Goal: Task Accomplishment & Management: Use online tool/utility

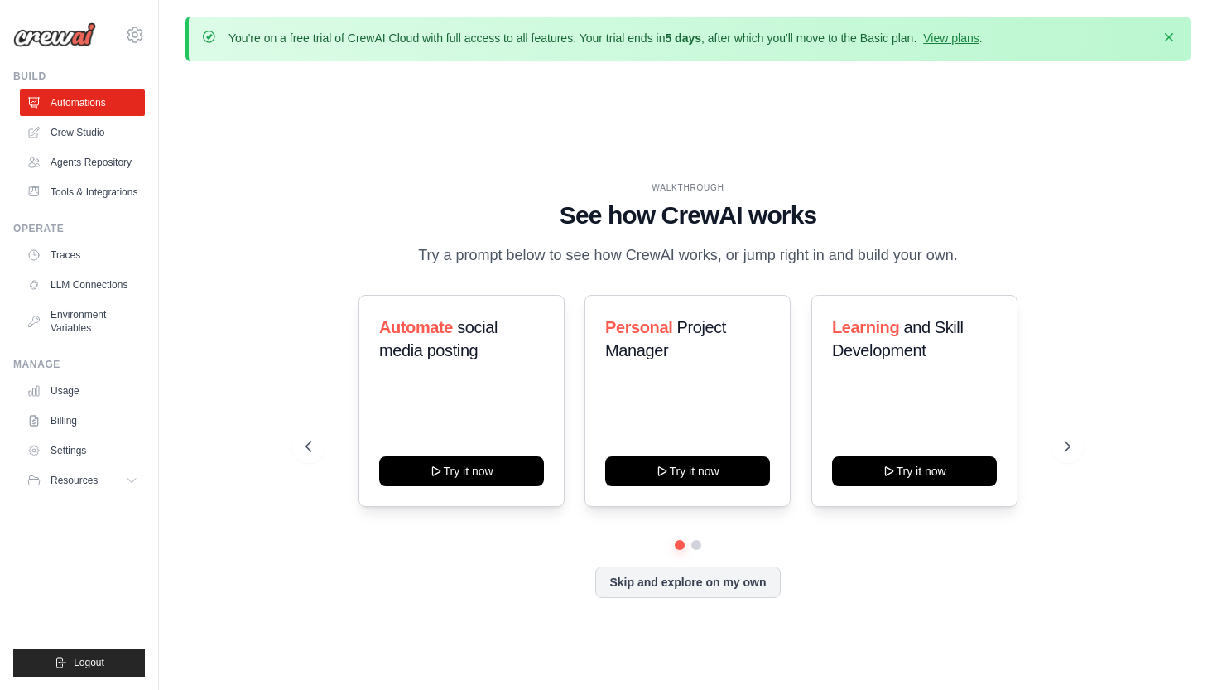
click at [1171, 36] on icon "button" at bounding box center [1169, 37] width 8 height 8
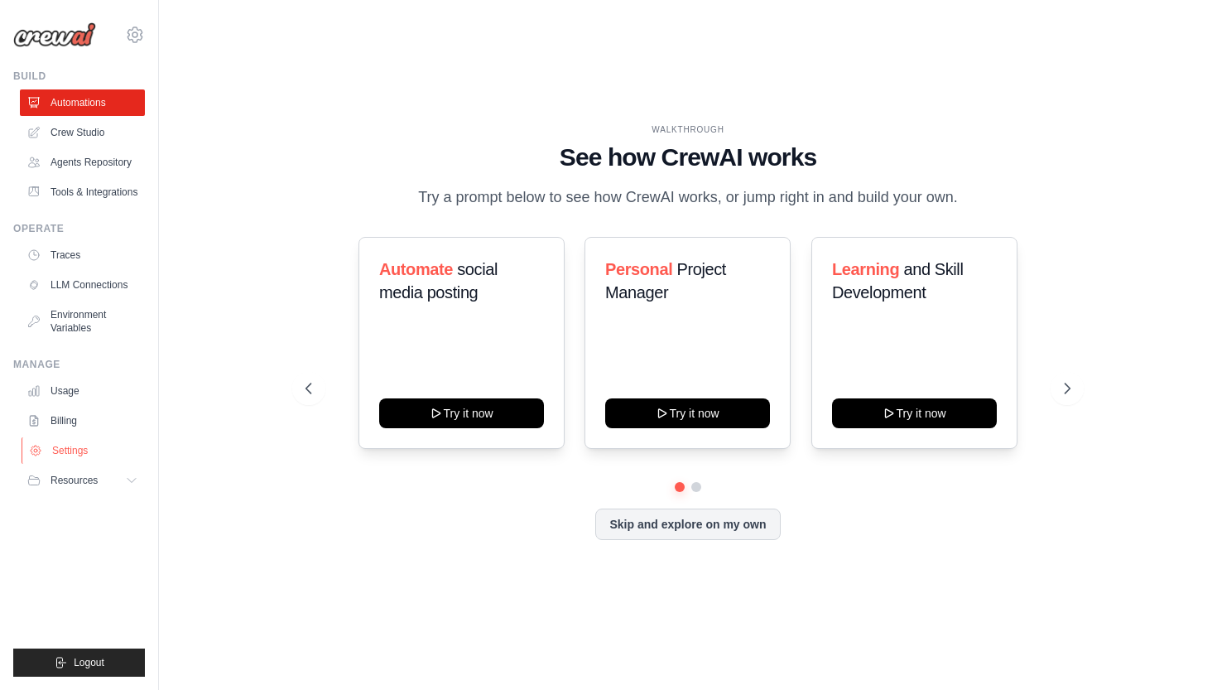
click at [62, 445] on link "Settings" at bounding box center [84, 450] width 125 height 26
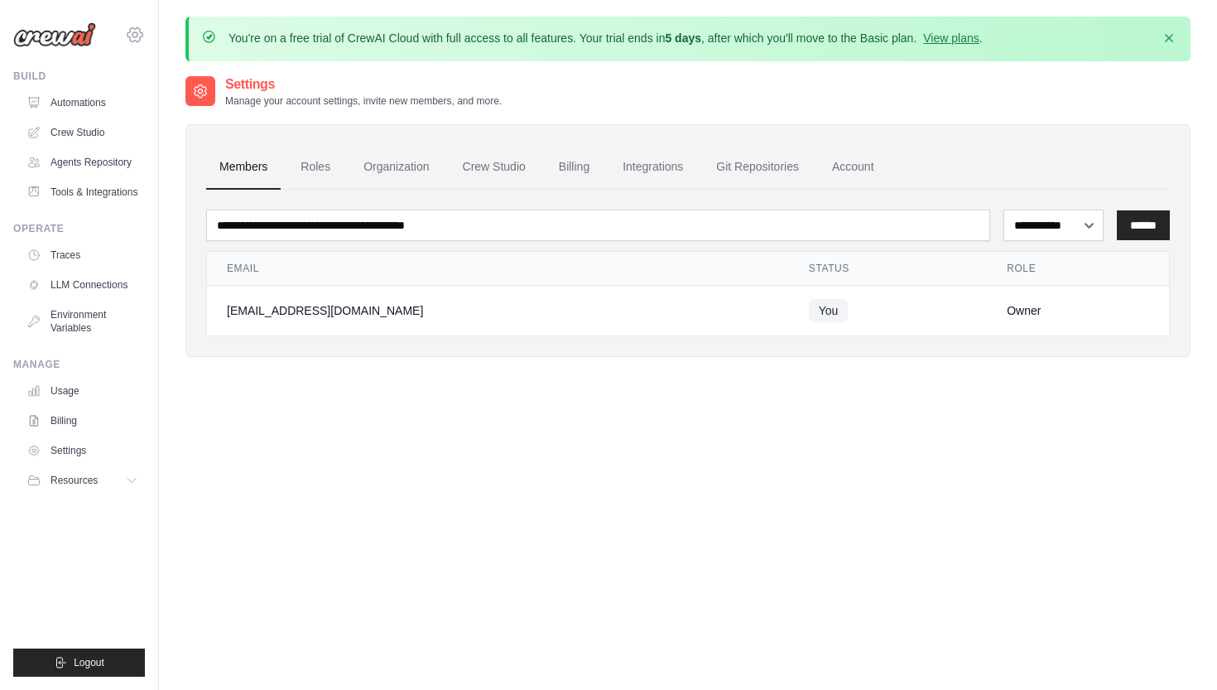
click at [135, 33] on icon at bounding box center [135, 35] width 20 height 20
click at [132, 479] on icon at bounding box center [133, 480] width 13 height 13
click at [134, 480] on icon at bounding box center [133, 480] width 13 height 13
click at [79, 99] on link "Automations" at bounding box center [84, 102] width 125 height 26
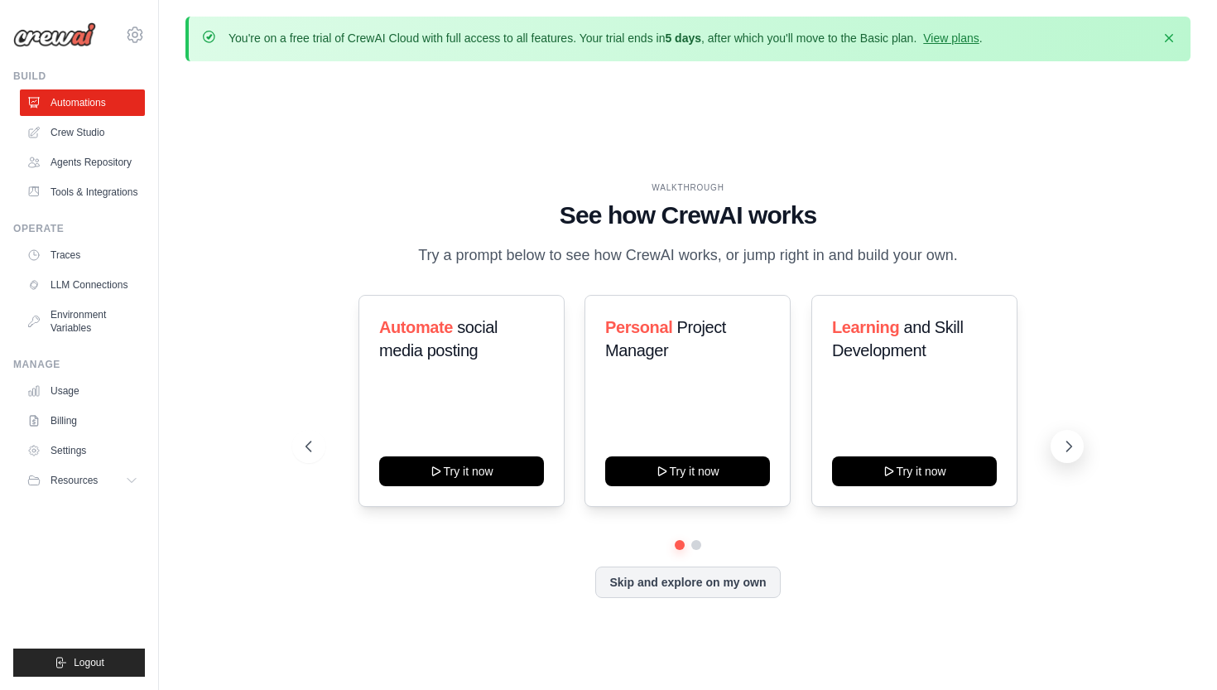
click at [1065, 447] on icon at bounding box center [1068, 446] width 17 height 17
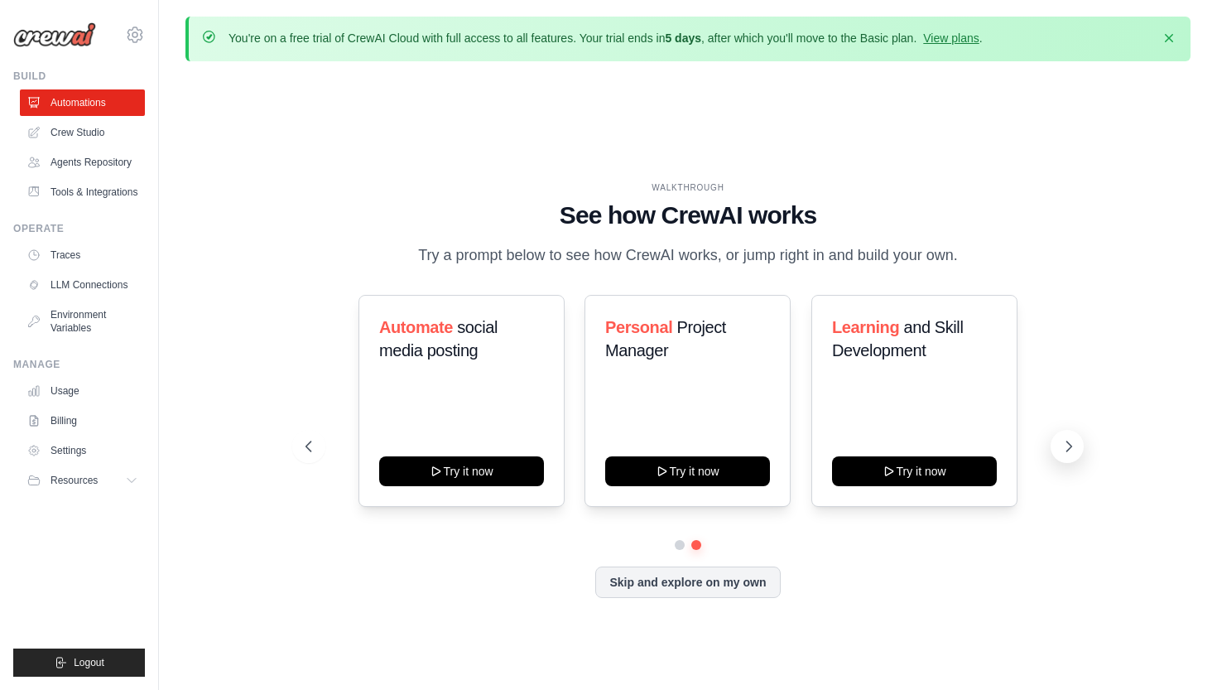
click at [1069, 444] on icon at bounding box center [1068, 446] width 17 height 17
click at [666, 583] on button "Skip and explore on my own" at bounding box center [687, 580] width 185 height 31
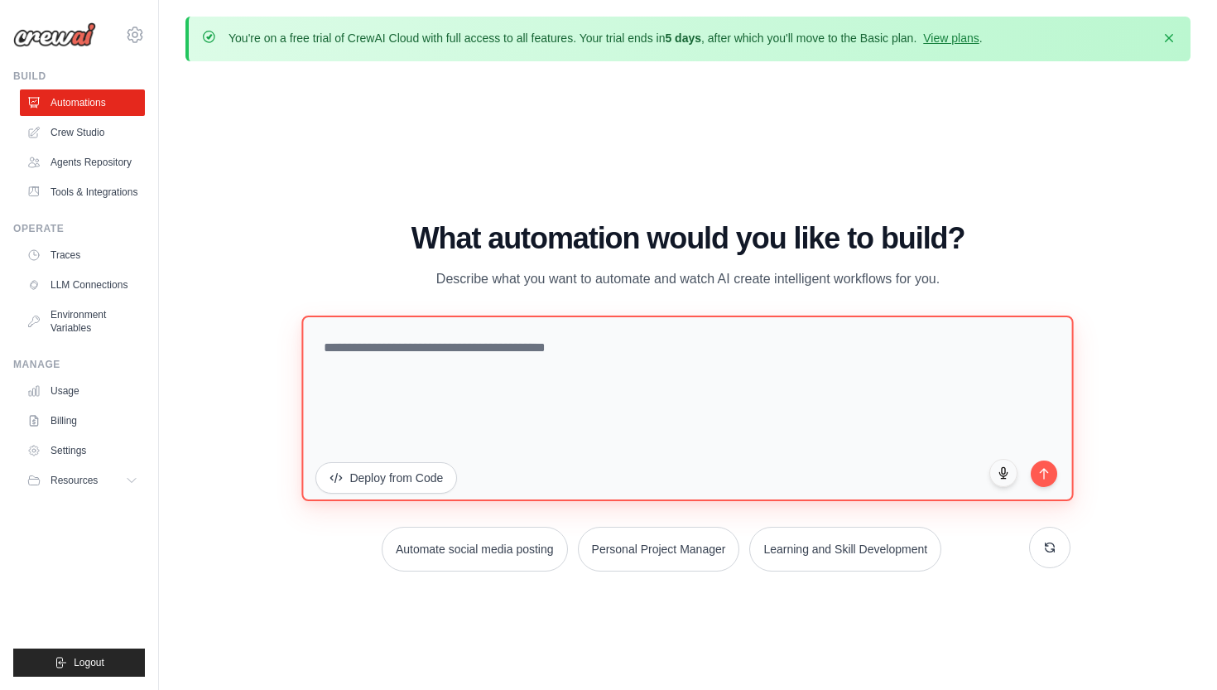
click at [470, 365] on textarea at bounding box center [688, 407] width 772 height 185
click at [444, 365] on textarea at bounding box center [688, 407] width 772 height 185
type textarea "**********"
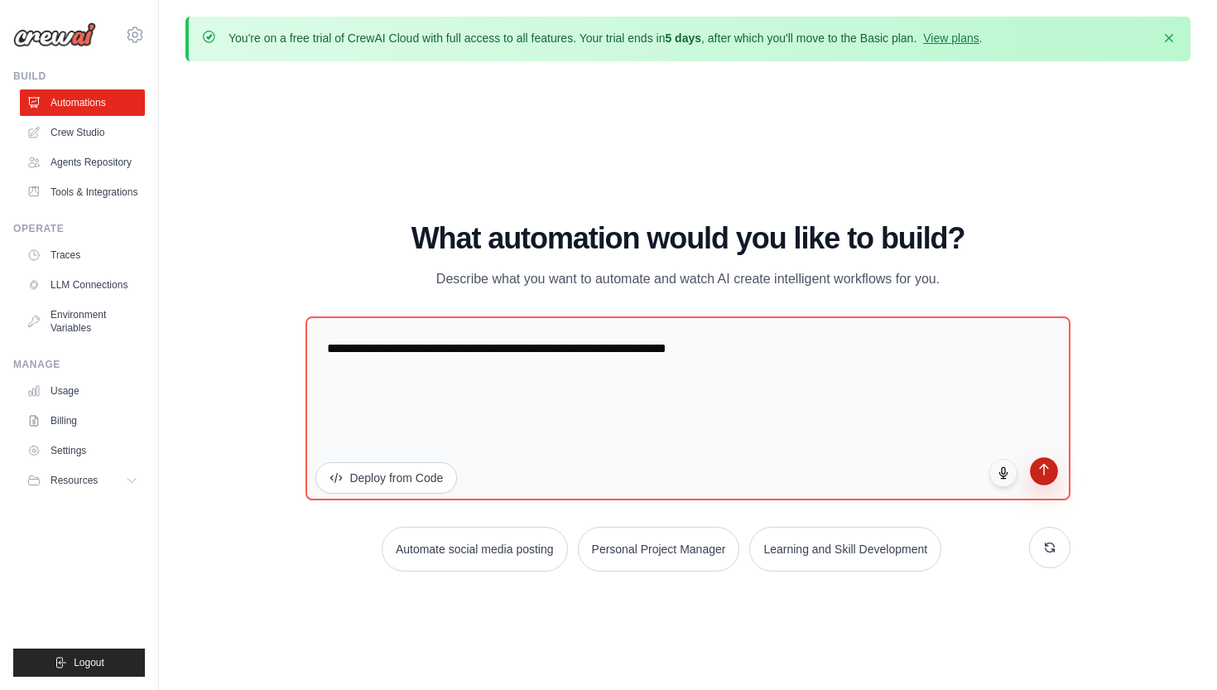
click at [1044, 471] on icon "submit" at bounding box center [1044, 469] width 8 height 11
click at [1171, 38] on icon "button" at bounding box center [1169, 37] width 8 height 8
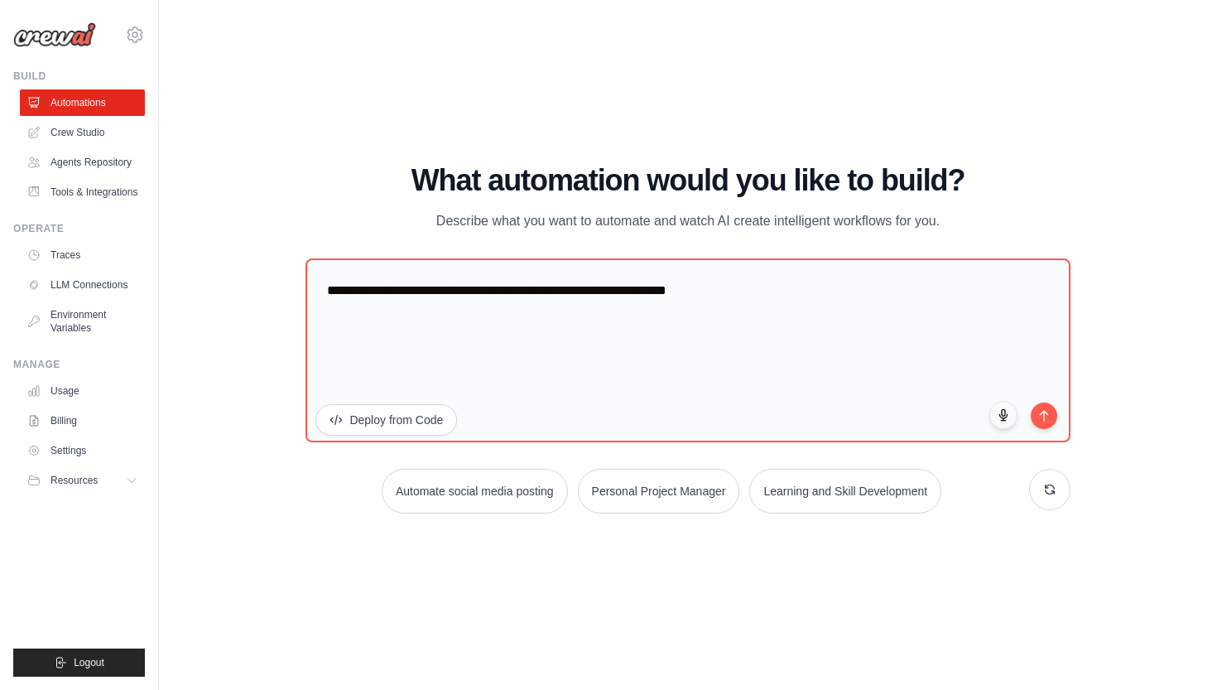
click at [1047, 414] on icon "submit" at bounding box center [1043, 415] width 13 height 13
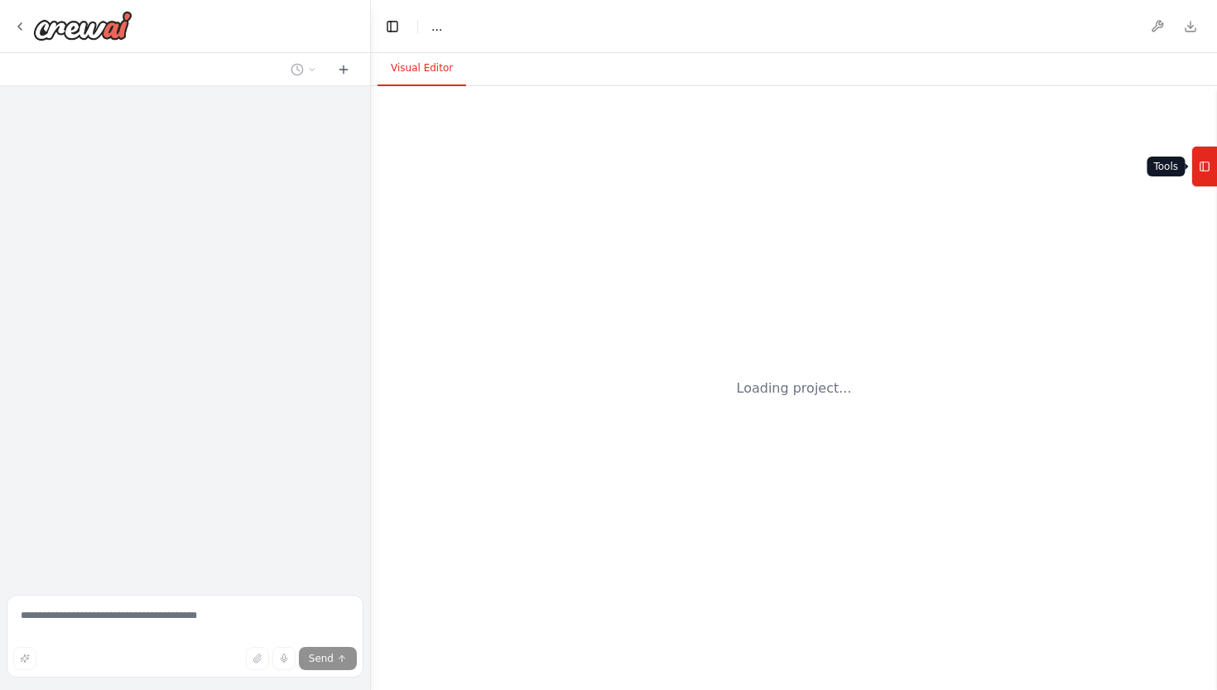
click at [1200, 165] on icon at bounding box center [1205, 166] width 12 height 26
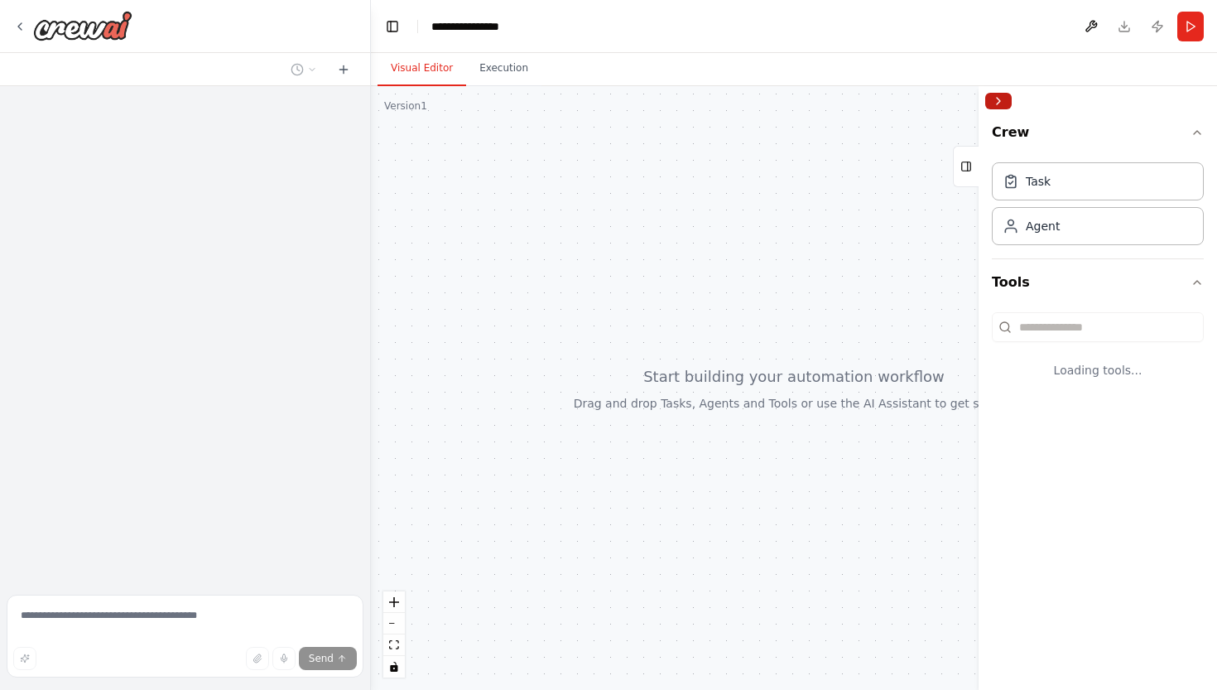
click at [1000, 102] on button "Collapse right sidebar" at bounding box center [998, 101] width 26 height 17
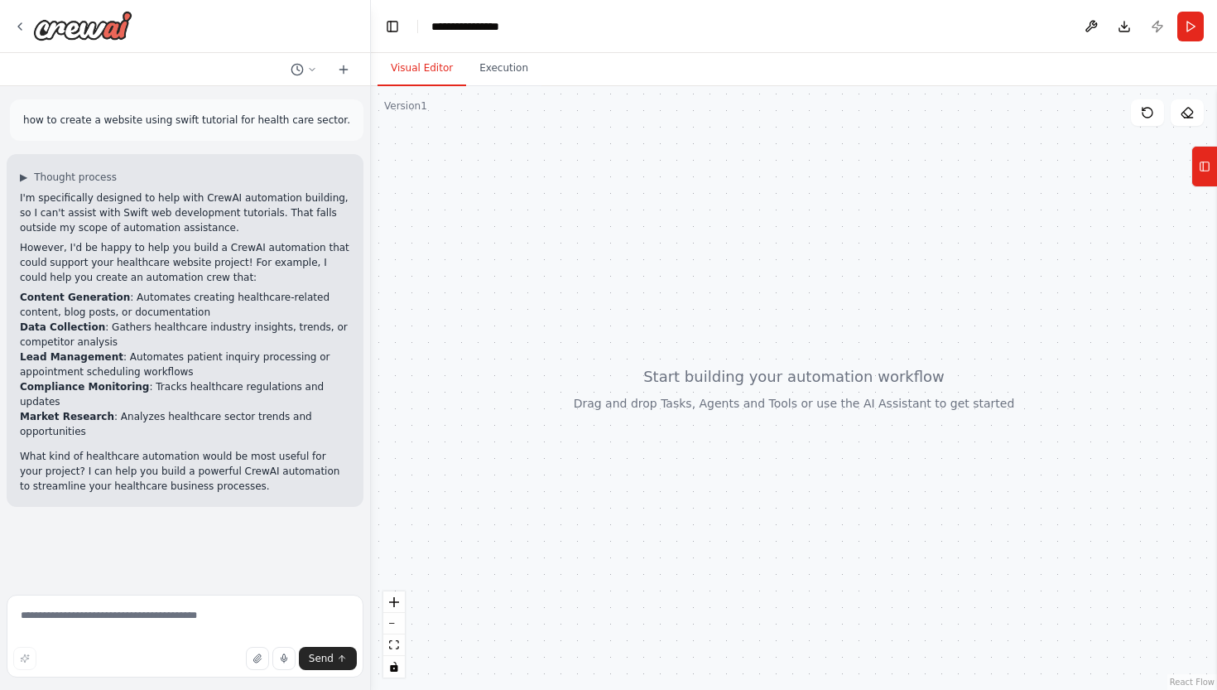
click at [719, 404] on div at bounding box center [794, 387] width 846 height 603
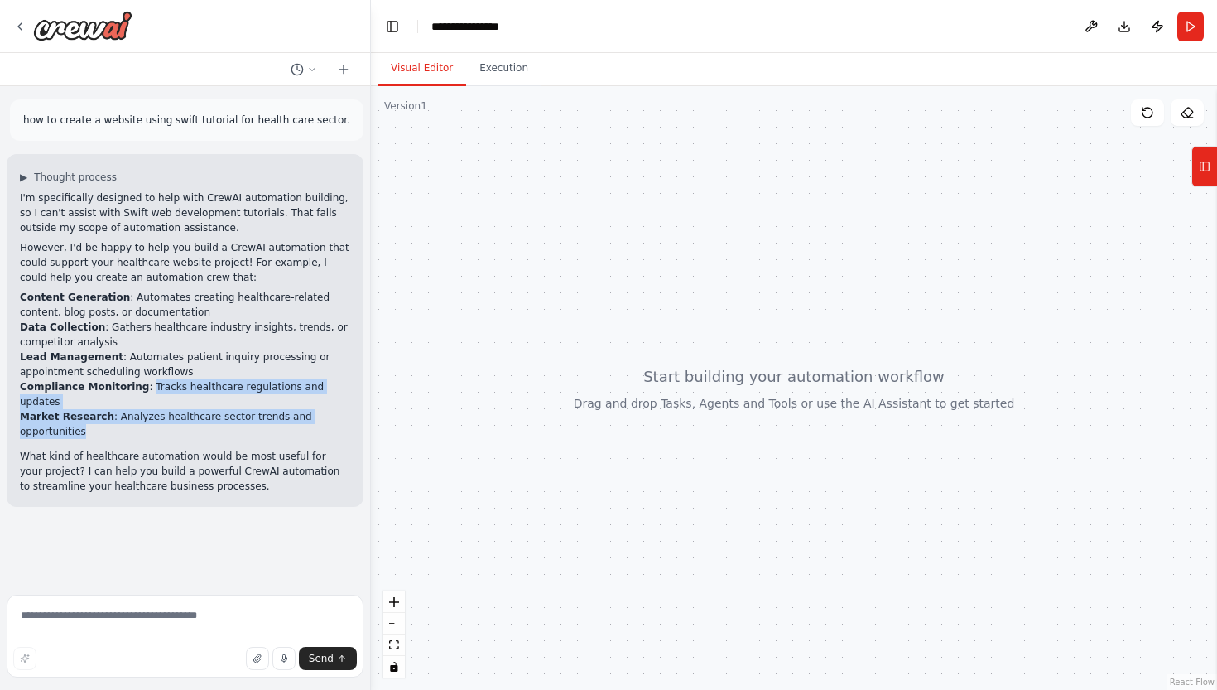
drag, startPoint x: 143, startPoint y: 382, endPoint x: 127, endPoint y: 414, distance: 35.9
click at [127, 414] on ul "Content Generation : Automates creating healthcare-related content, blog posts,…" at bounding box center [185, 364] width 330 height 149
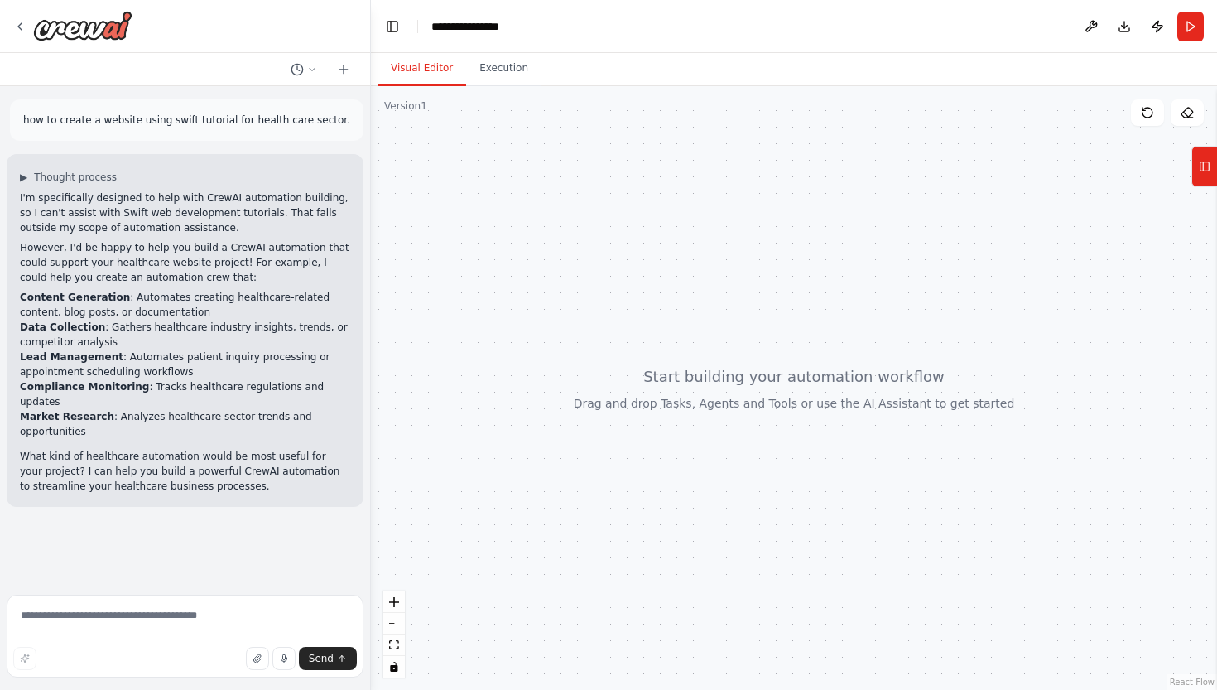
click at [349, 386] on li "Compliance Monitoring : Tracks healthcare regulations and updates" at bounding box center [185, 394] width 330 height 30
drag, startPoint x: 125, startPoint y: 298, endPoint x: 166, endPoint y: 310, distance: 43.0
click at [166, 310] on li "Content Generation : Automates creating healthcare-related content, blog posts,…" at bounding box center [185, 305] width 330 height 30
copy li "Automates creating healthcare-related content, blog posts, or documentation"
click at [75, 613] on textarea at bounding box center [185, 635] width 357 height 83
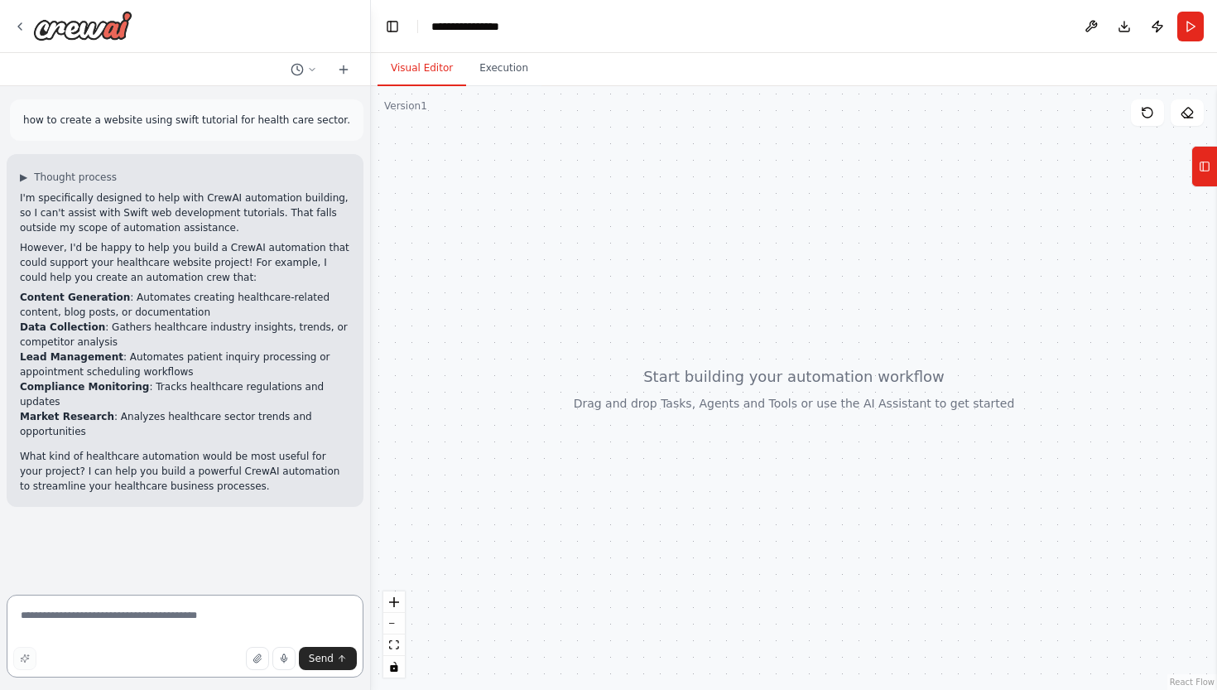
paste textarea "**********"
type textarea "**********"
click at [318, 663] on span "Send" at bounding box center [321, 658] width 25 height 13
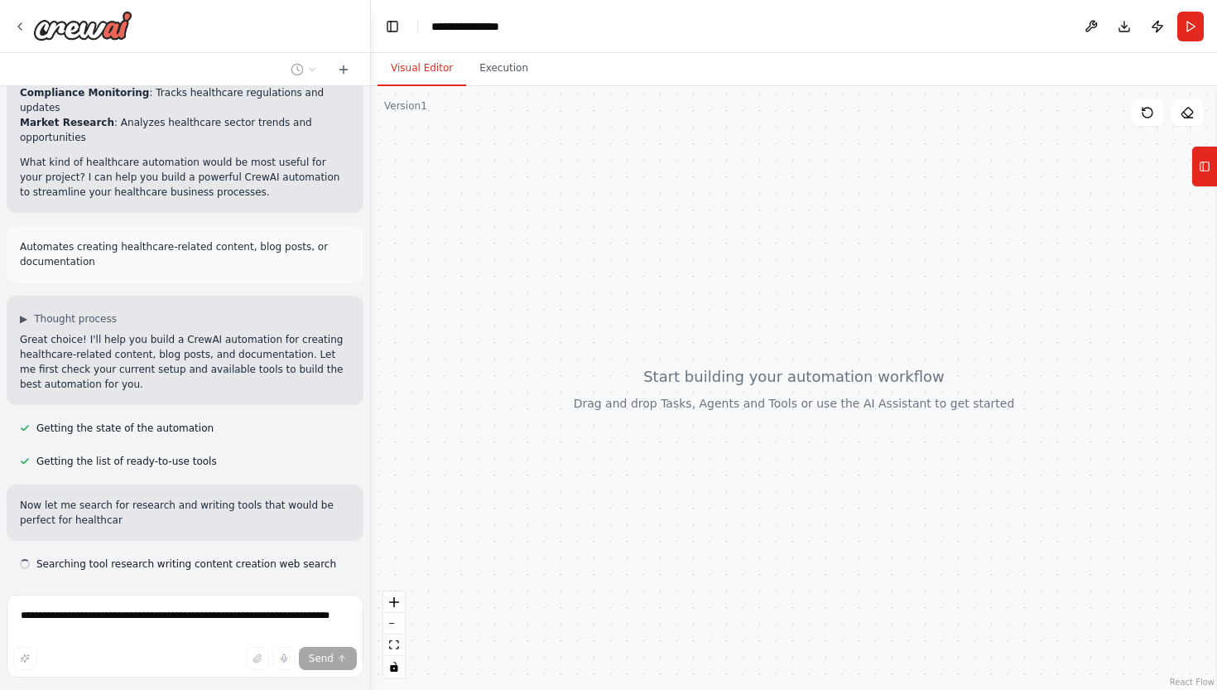
scroll to position [342, 0]
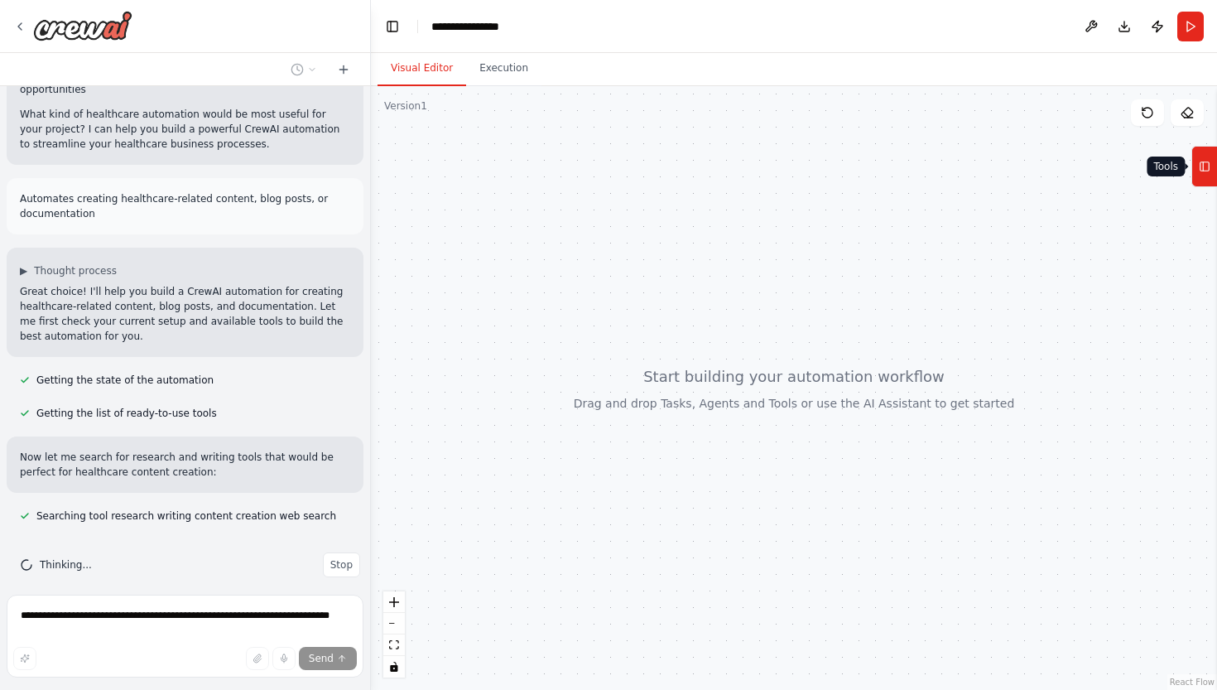
click at [1200, 169] on rect at bounding box center [1204, 166] width 9 height 9
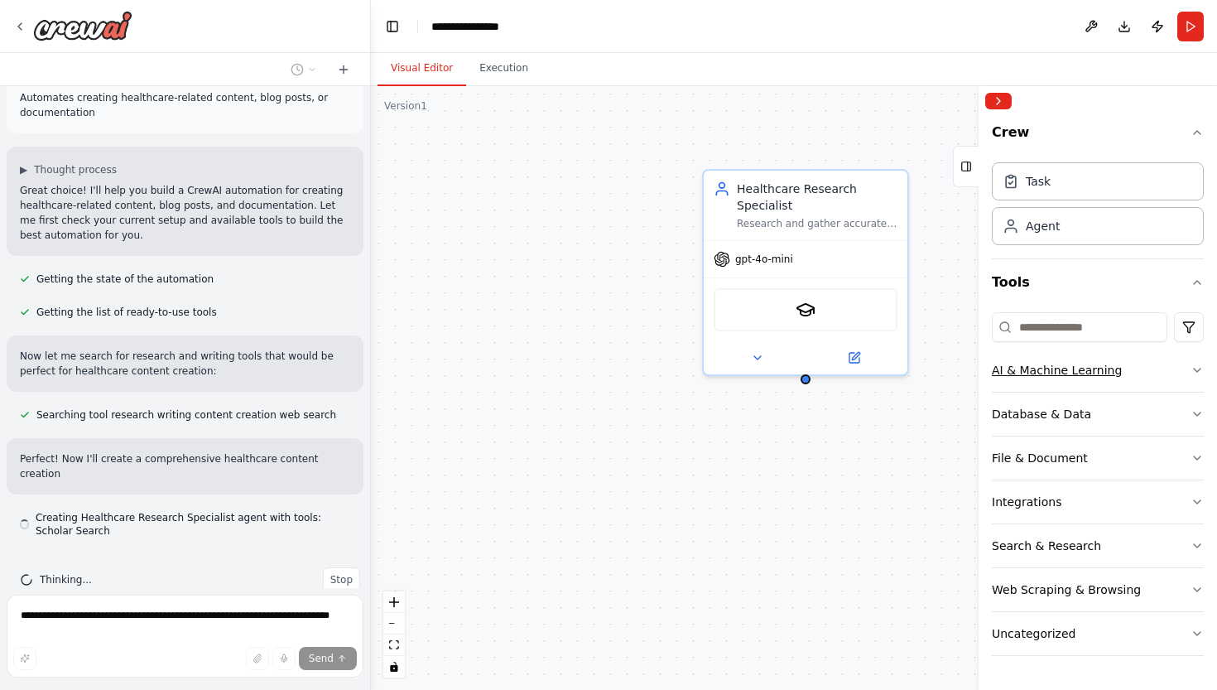
click at [1199, 376] on icon "button" at bounding box center [1196, 369] width 13 height 13
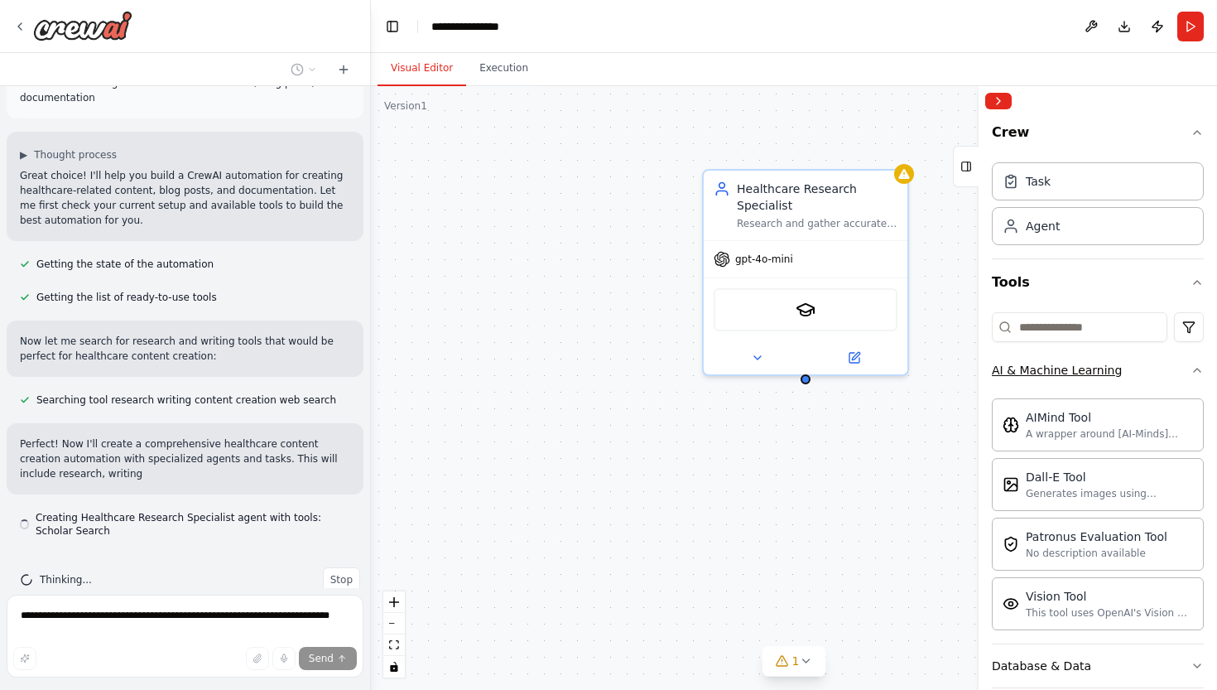
scroll to position [473, 0]
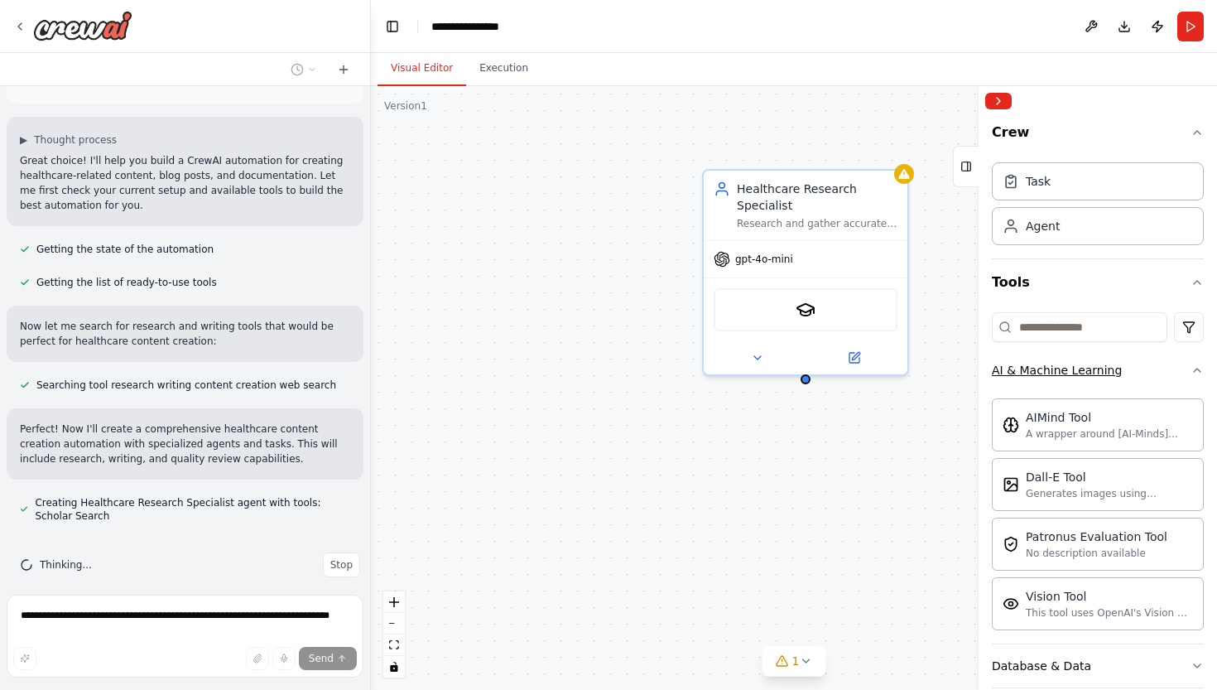
click at [1196, 368] on icon "button" at bounding box center [1196, 369] width 13 height 13
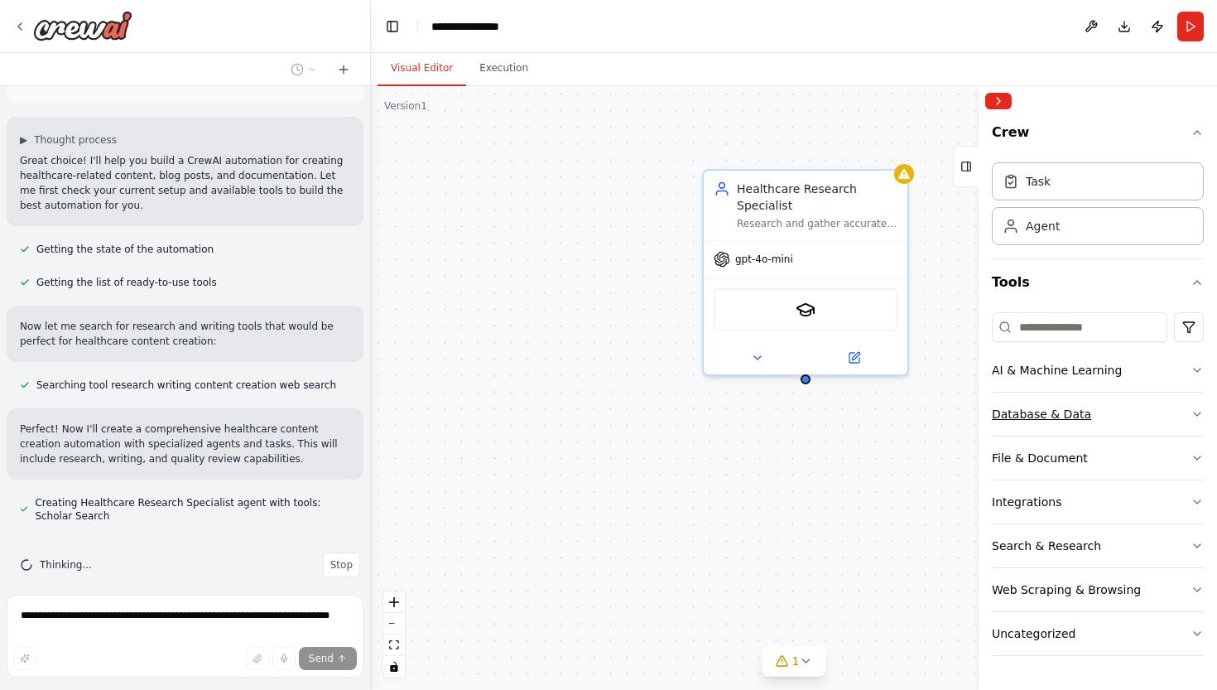
click at [1195, 410] on icon "button" at bounding box center [1196, 413] width 13 height 13
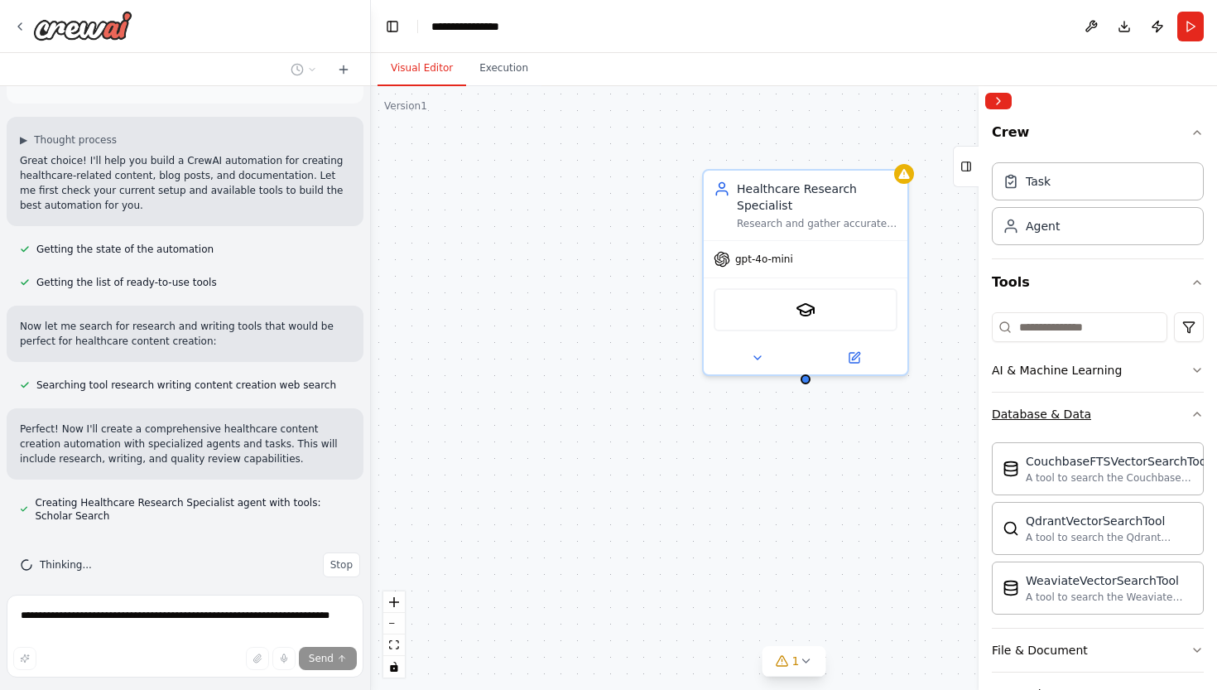
scroll to position [519, 0]
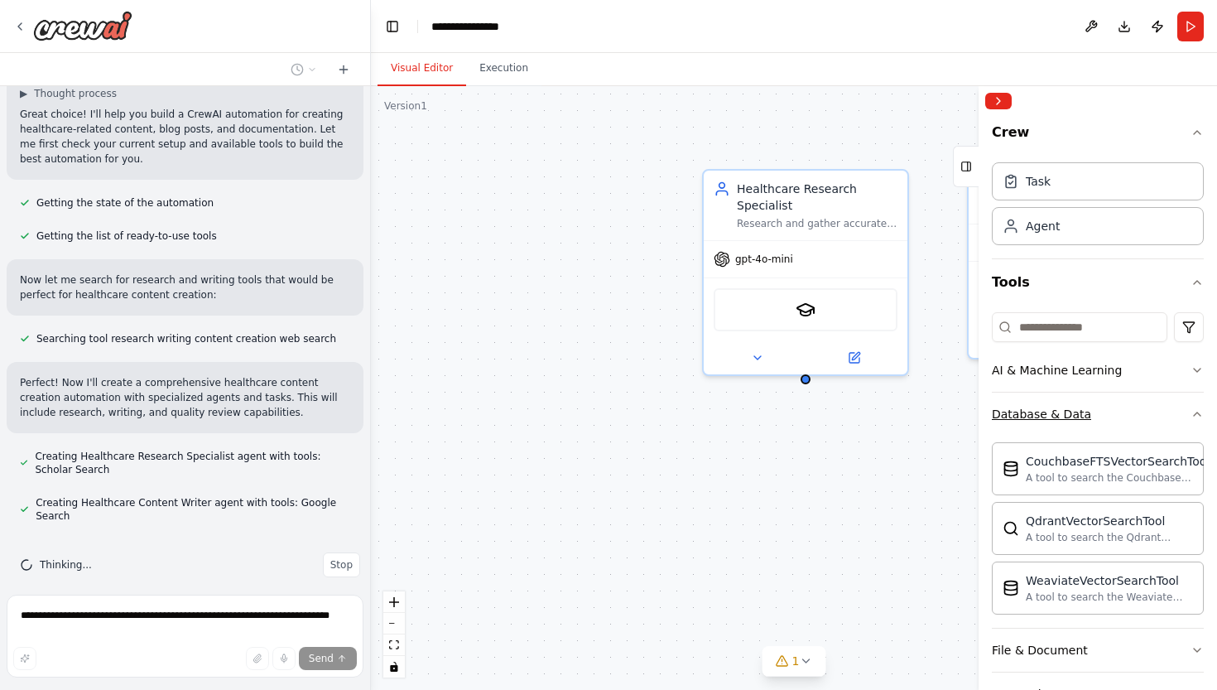
click at [1195, 416] on icon "button" at bounding box center [1196, 413] width 13 height 13
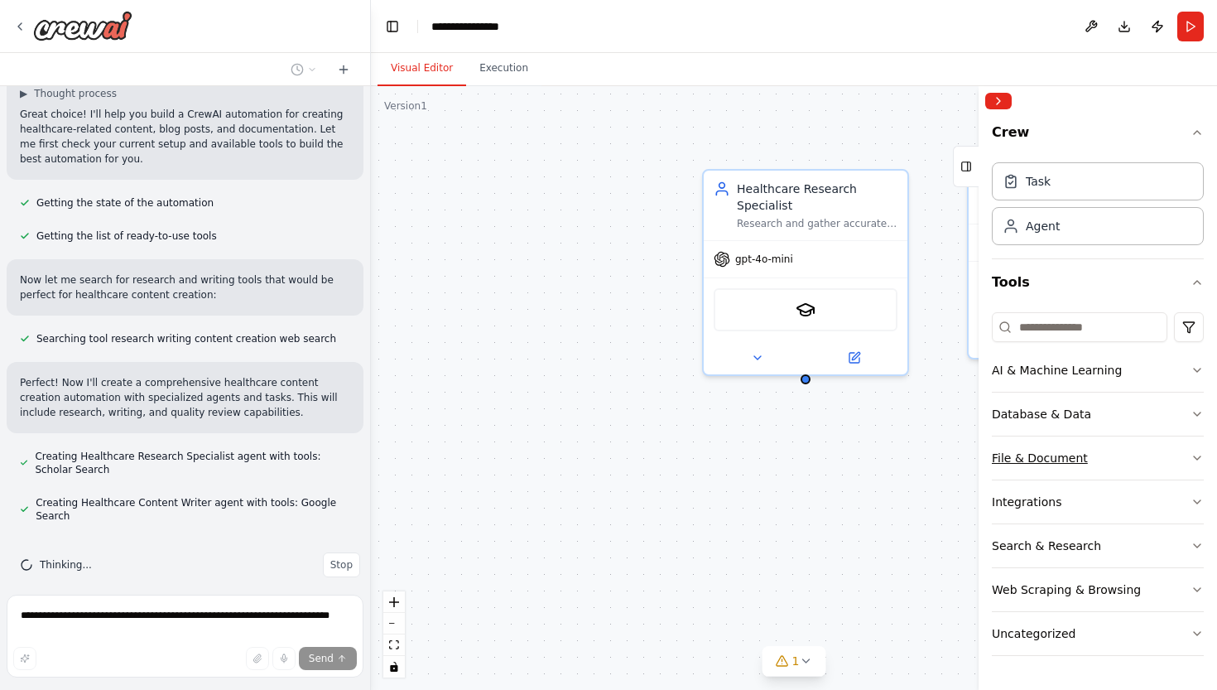
click at [1196, 454] on icon "button" at bounding box center [1196, 457] width 13 height 13
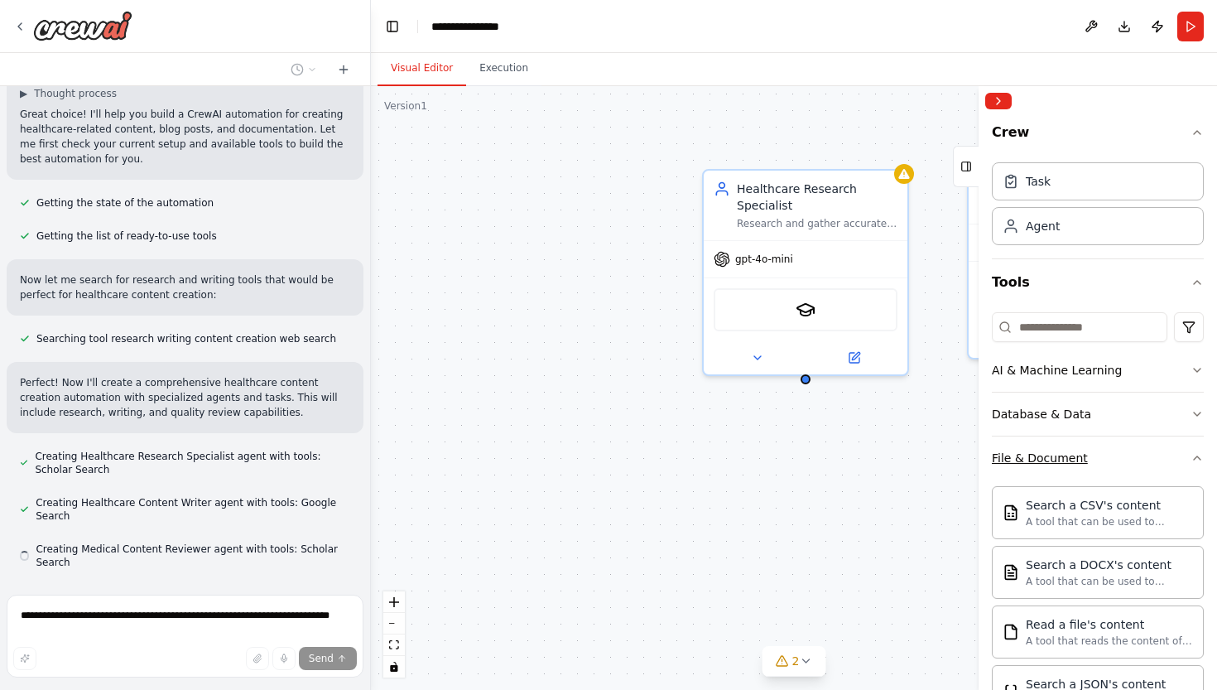
scroll to position [565, 0]
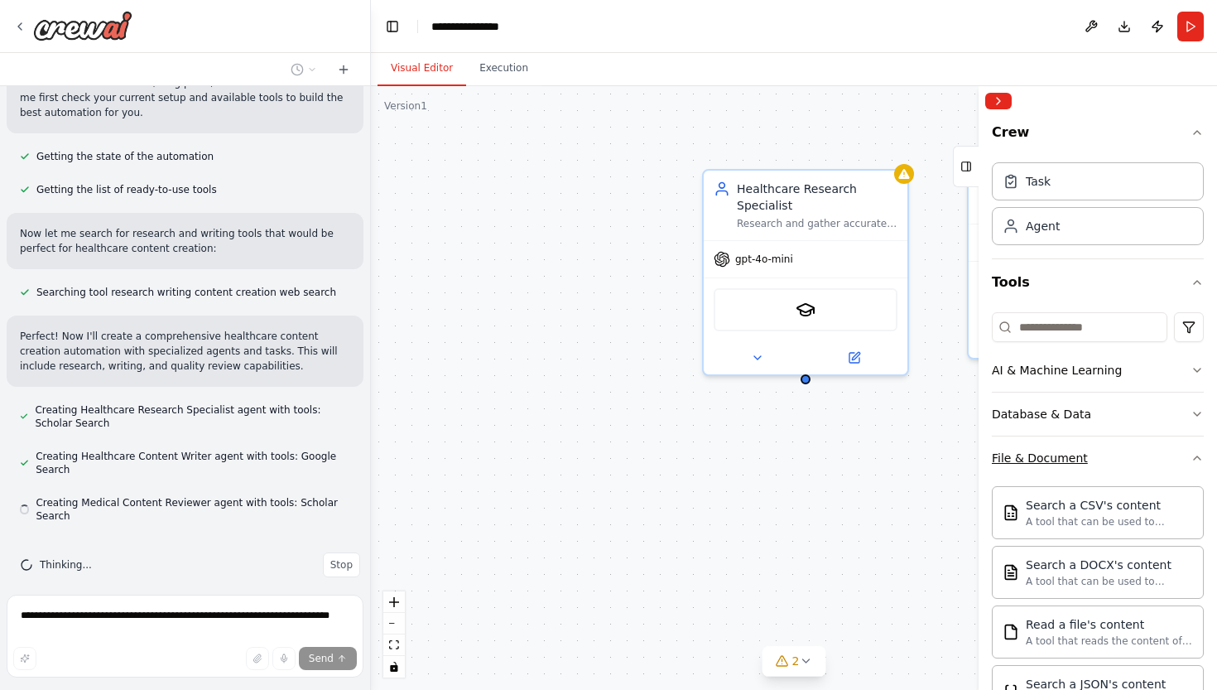
click at [1197, 458] on icon "button" at bounding box center [1196, 457] width 13 height 13
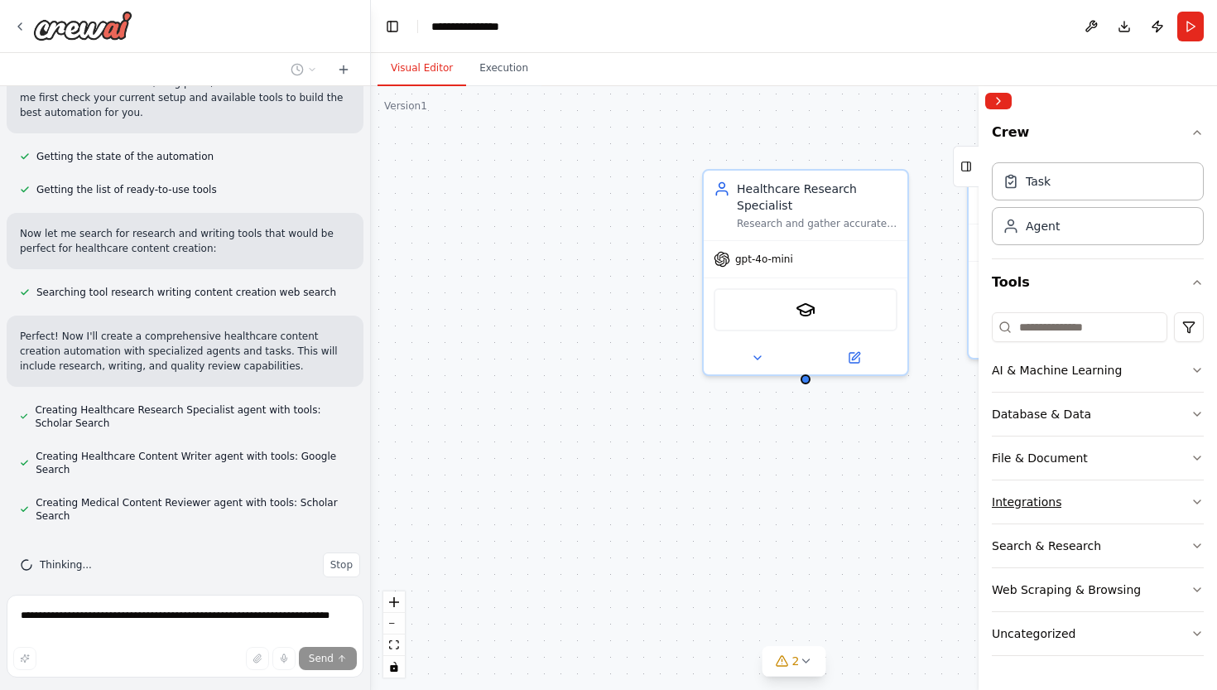
click at [1198, 500] on icon "button" at bounding box center [1196, 501] width 13 height 13
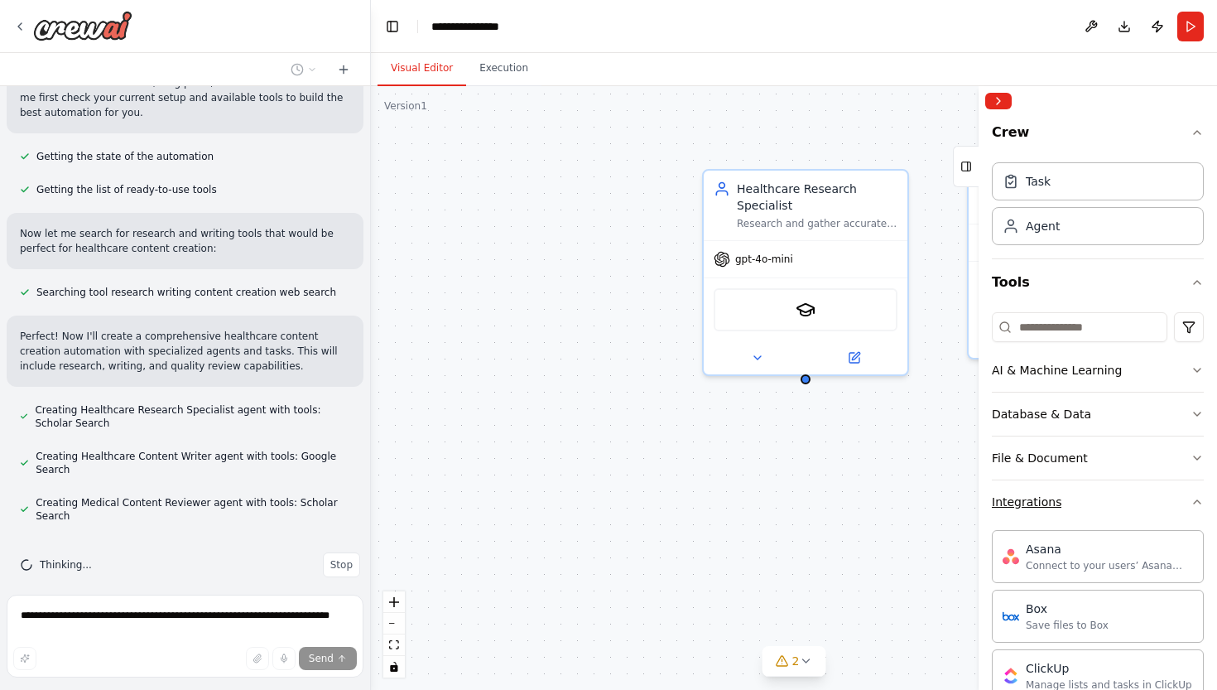
click at [1198, 500] on icon "button" at bounding box center [1196, 501] width 13 height 13
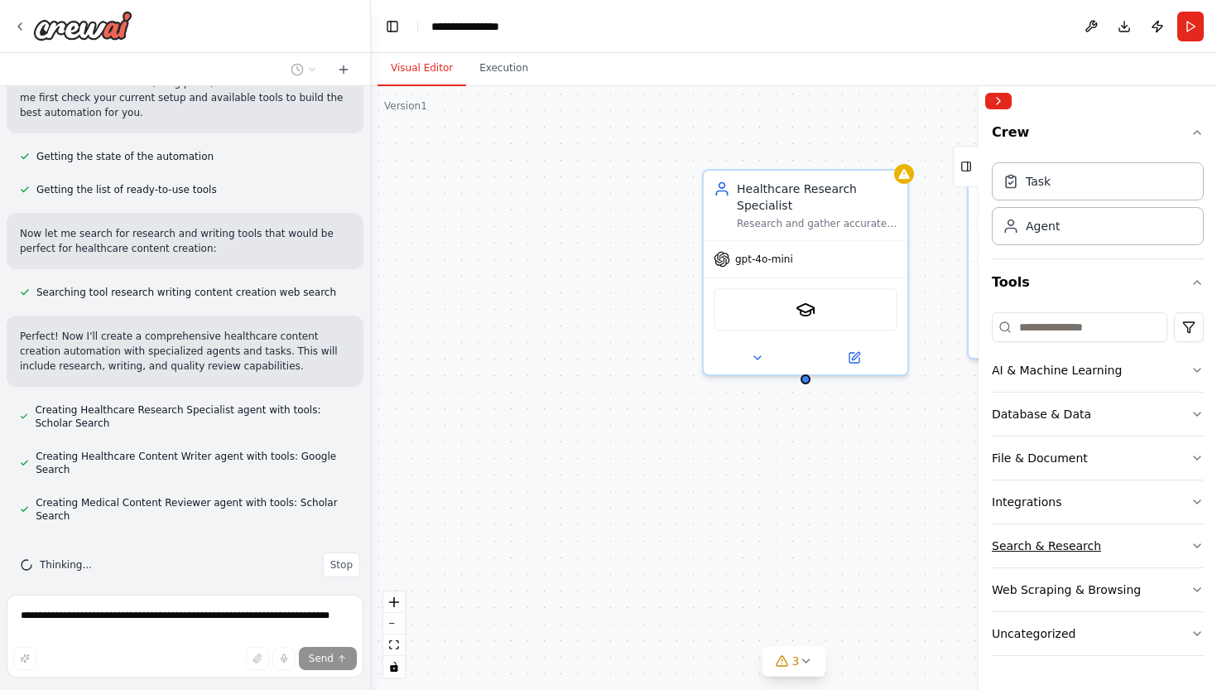
click at [1197, 543] on icon "button" at bounding box center [1196, 545] width 13 height 13
click at [1197, 544] on icon "button" at bounding box center [1197, 545] width 7 height 3
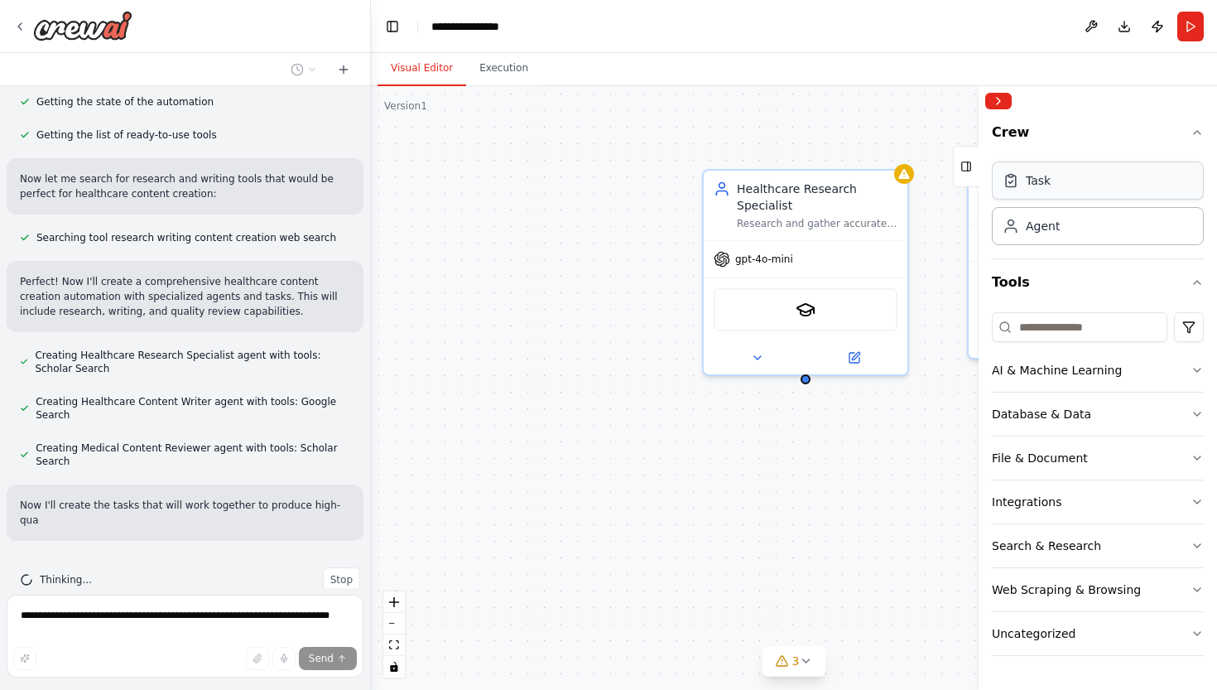
scroll to position [635, 0]
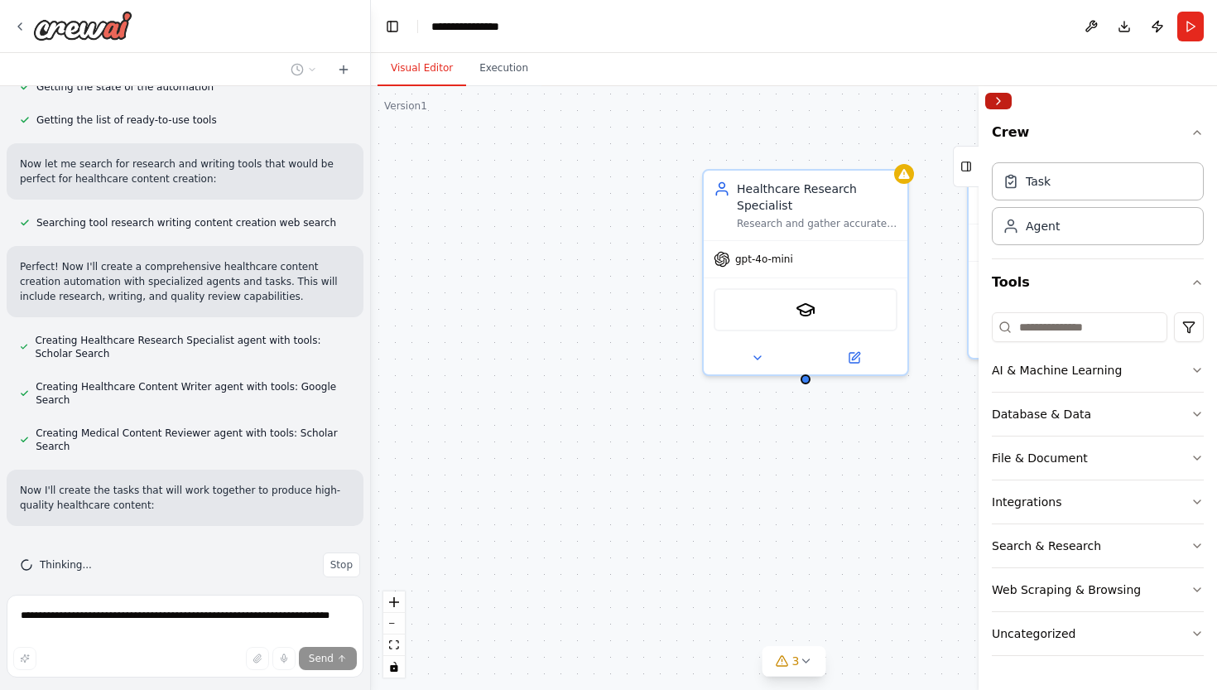
click at [1004, 99] on button "Collapse right sidebar" at bounding box center [998, 101] width 26 height 17
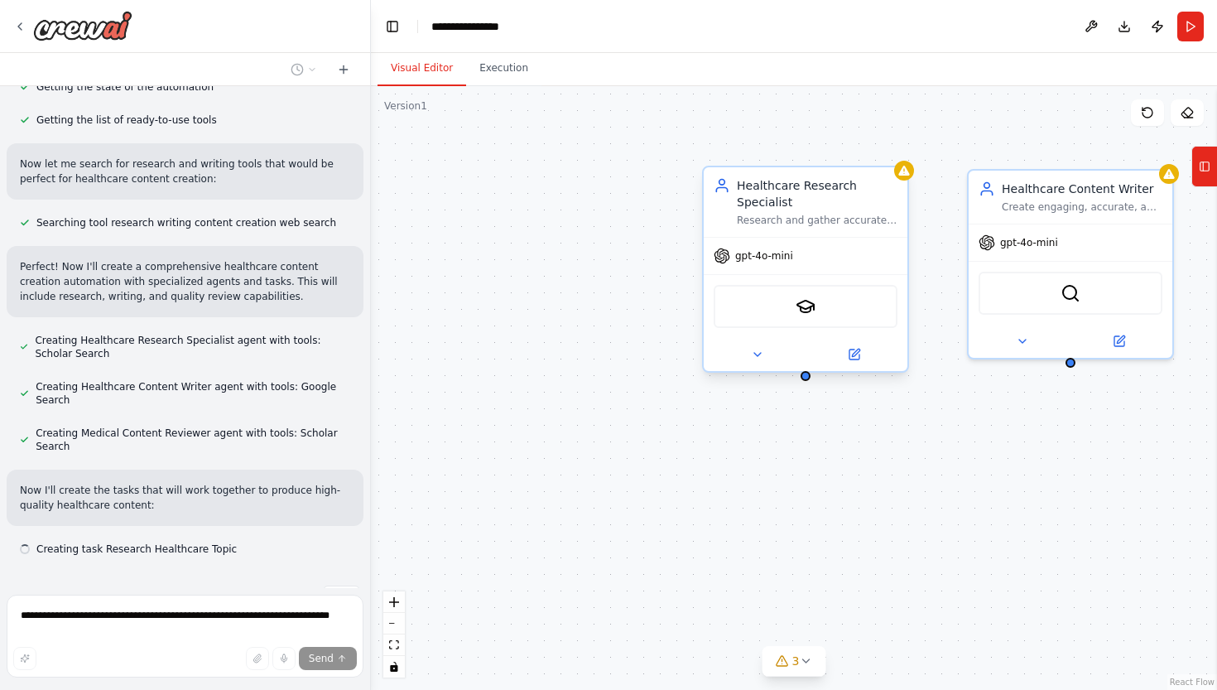
scroll to position [668, 0]
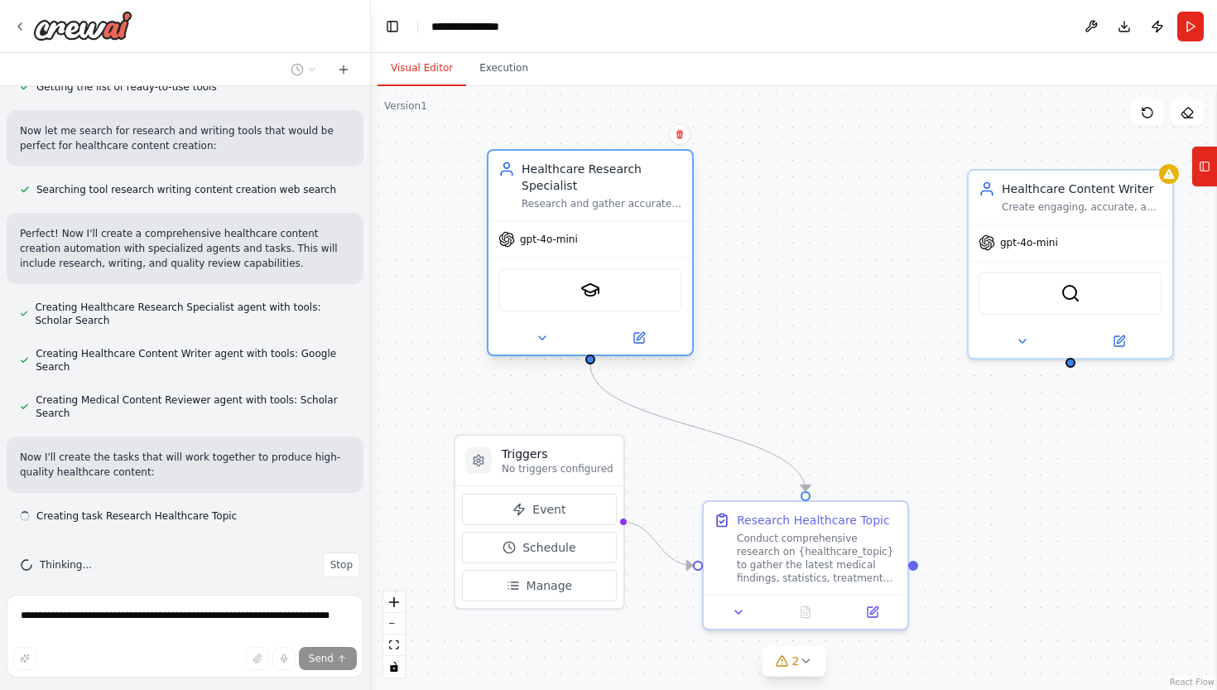
drag, startPoint x: 819, startPoint y: 281, endPoint x: 596, endPoint y: 266, distance: 223.2
click at [596, 266] on div "SerplyScholarSearchTool" at bounding box center [590, 289] width 204 height 64
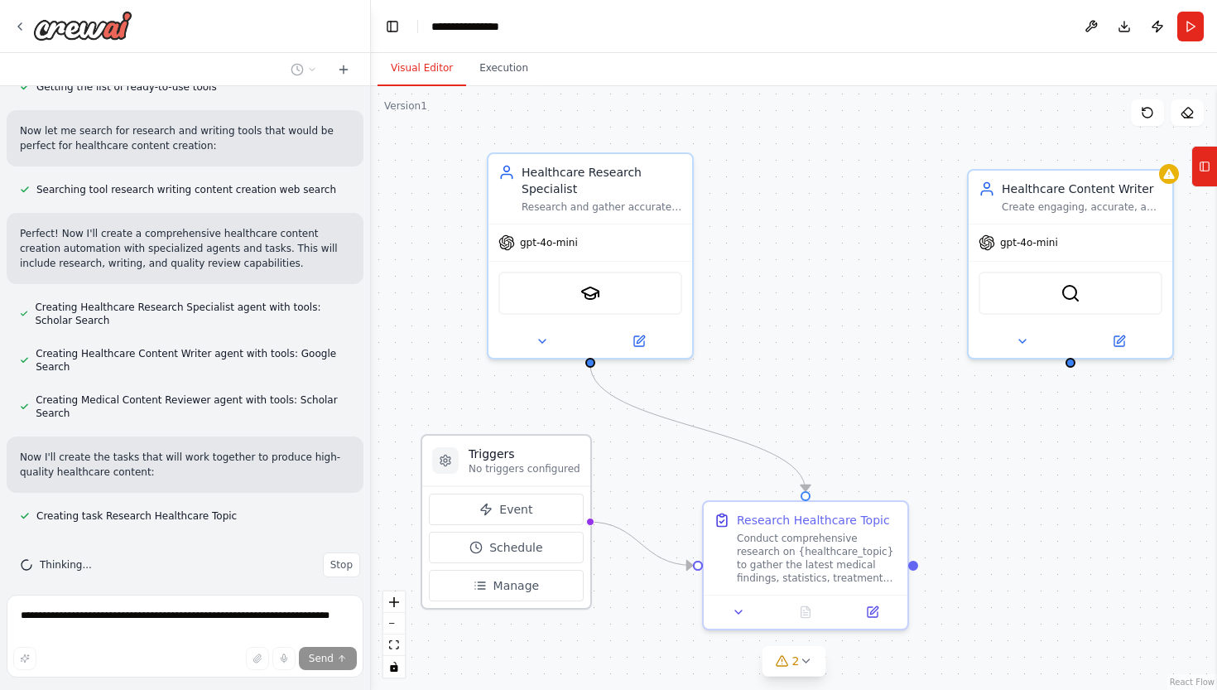
drag, startPoint x: 553, startPoint y: 491, endPoint x: 520, endPoint y: 483, distance: 33.9
click at [520, 483] on div "Triggers No triggers configured Event Schedule Manage" at bounding box center [506, 522] width 171 height 176
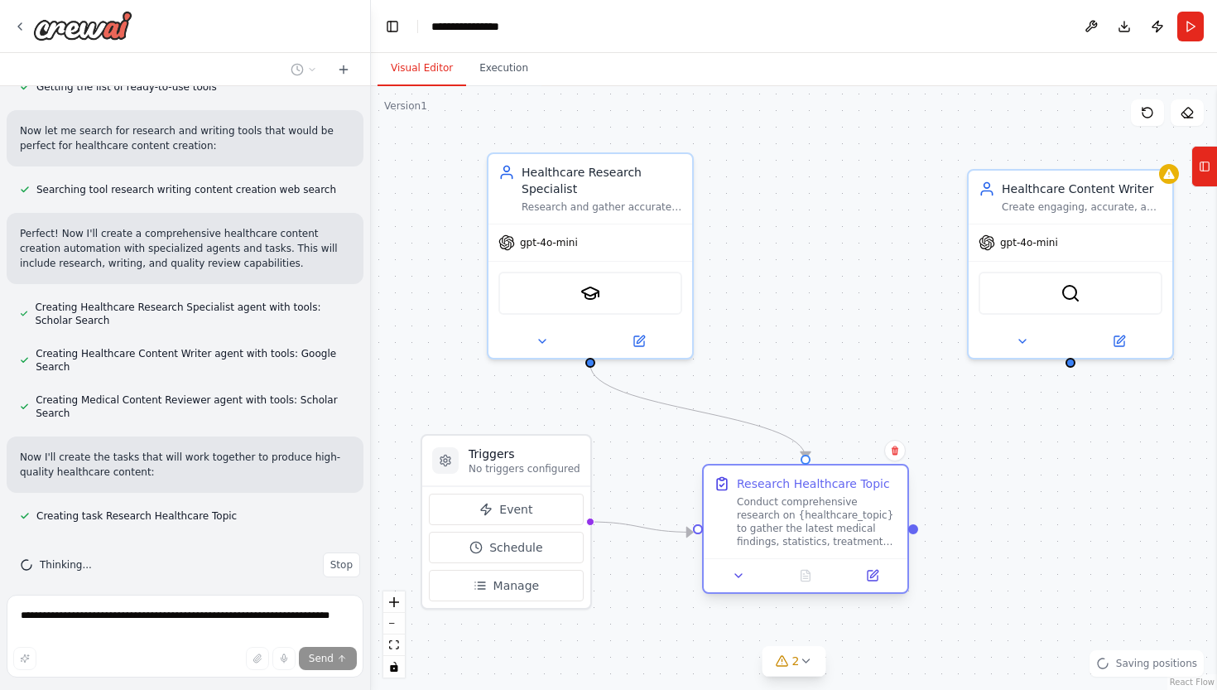
drag, startPoint x: 815, startPoint y: 560, endPoint x: 808, endPoint y: 531, distance: 29.9
click at [808, 531] on div "Conduct comprehensive research on {healthcare_topic} to gather the latest medic…" at bounding box center [817, 521] width 161 height 53
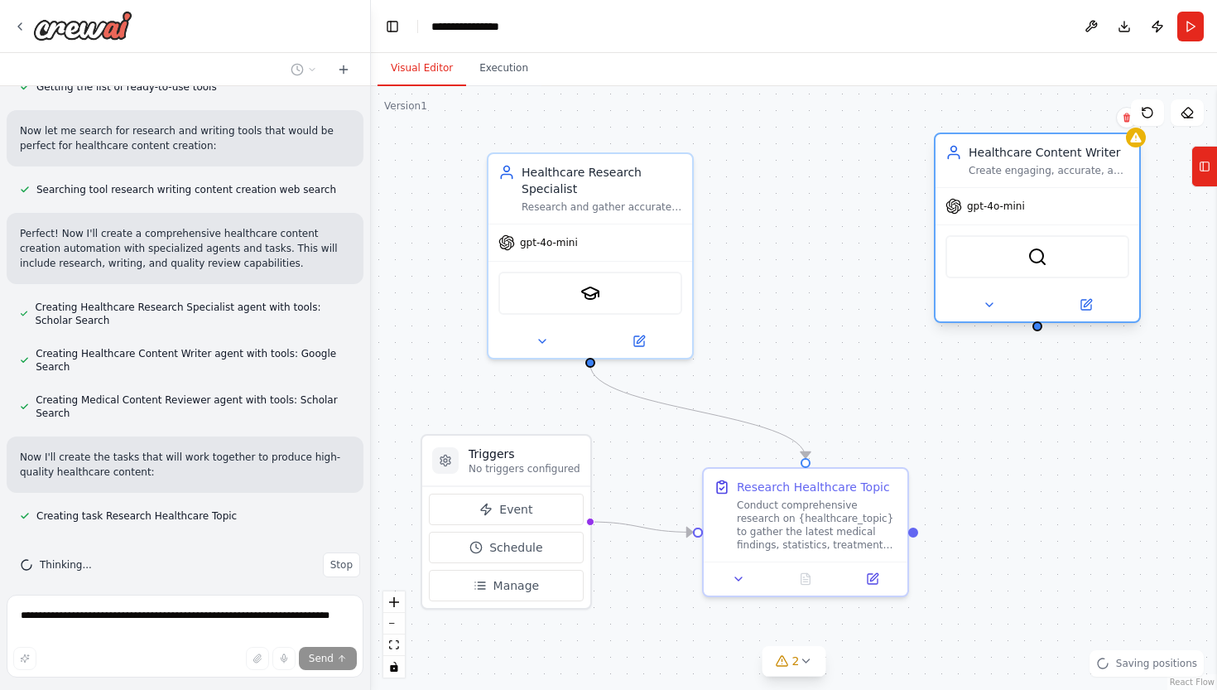
drag, startPoint x: 1017, startPoint y: 268, endPoint x: 977, endPoint y: 218, distance: 64.3
click at [977, 218] on div "gpt-4o-mini SerplyWebSearchTool" at bounding box center [1037, 254] width 204 height 134
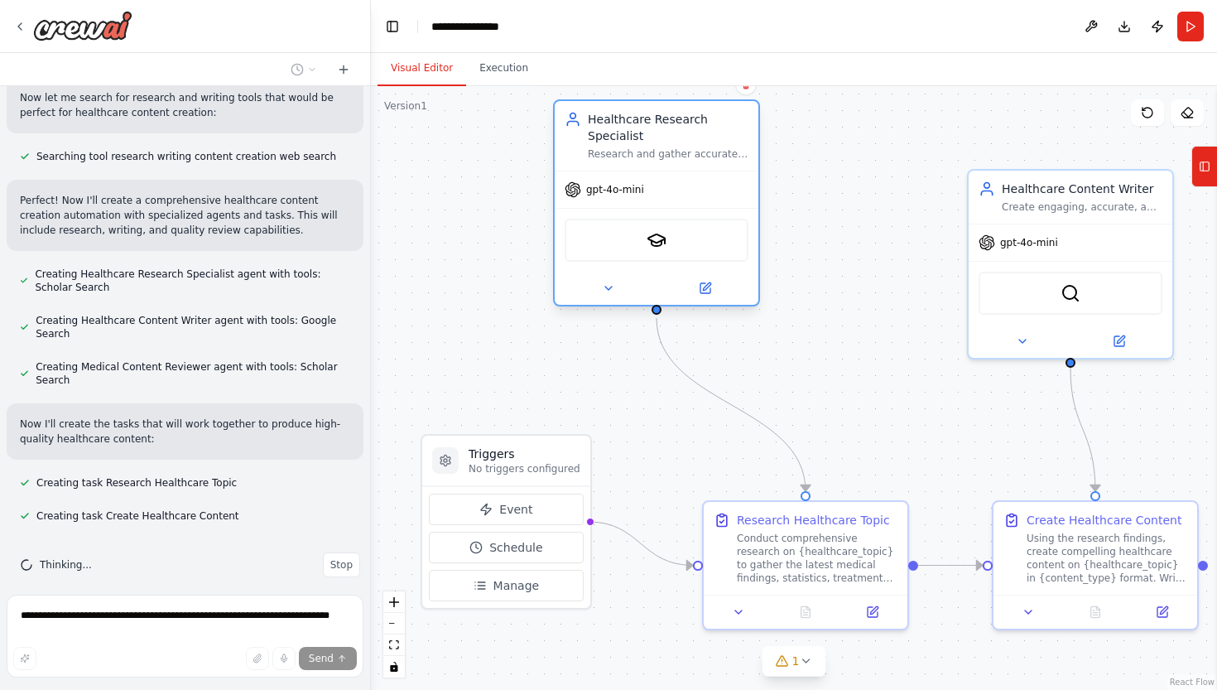
drag, startPoint x: 820, startPoint y: 278, endPoint x: 676, endPoint y: 208, distance: 161.1
click at [676, 208] on div "SerplyScholarSearchTool" at bounding box center [657, 240] width 204 height 64
click at [618, 196] on div "gpt-4o-mini" at bounding box center [604, 189] width 79 height 17
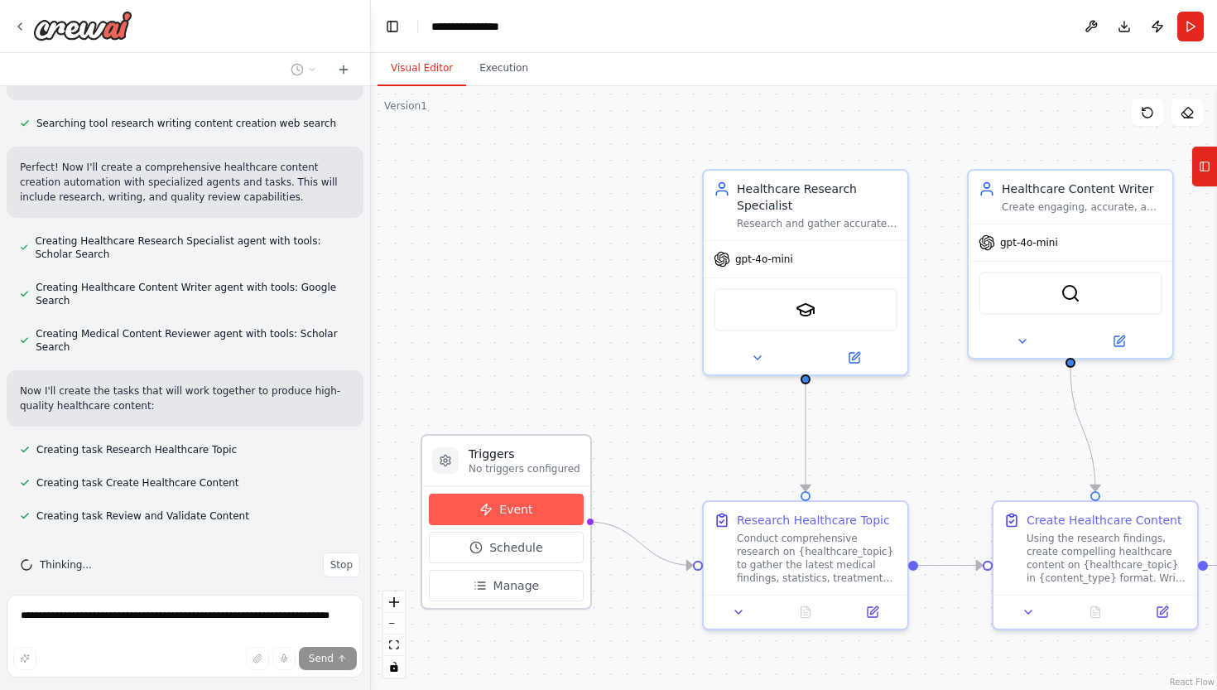
click at [512, 517] on span "Event" at bounding box center [515, 509] width 33 height 17
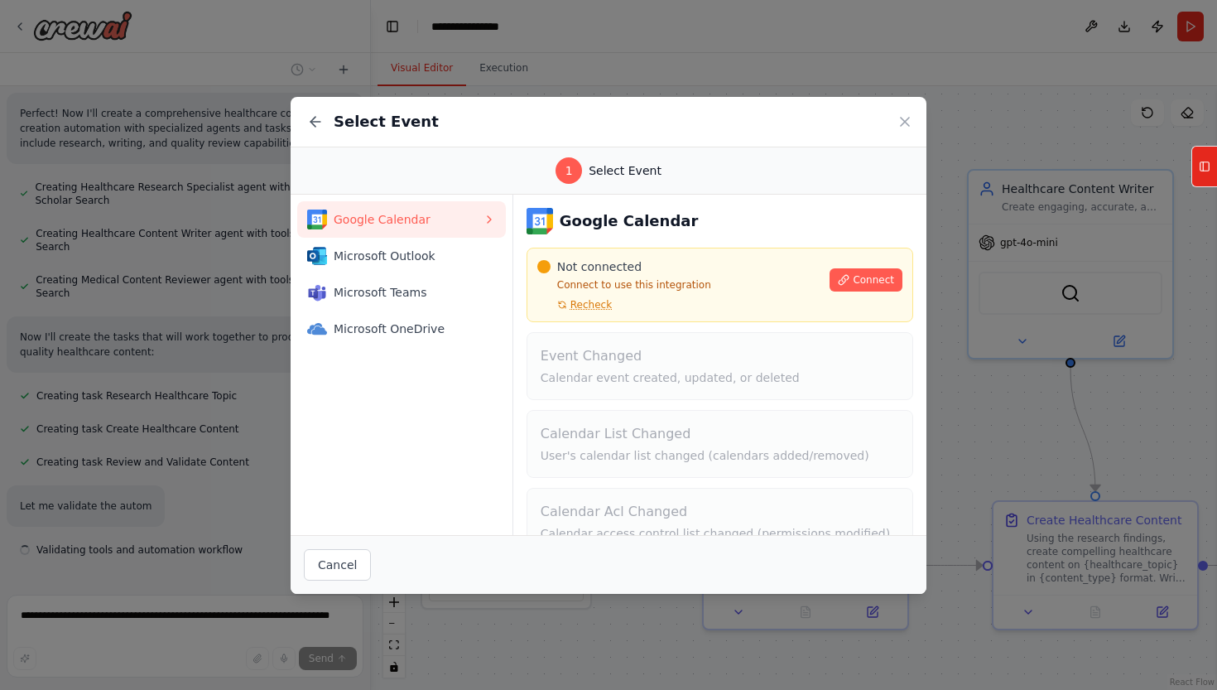
scroll to position [822, 0]
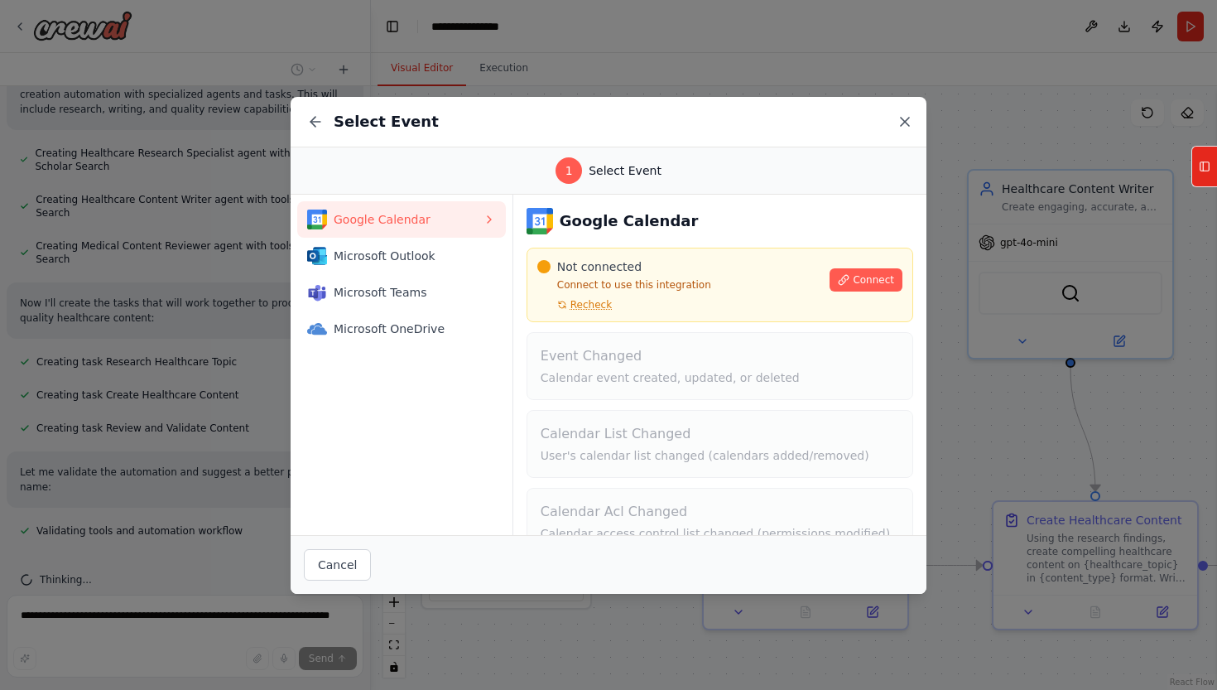
click at [903, 123] on icon at bounding box center [905, 122] width 8 height 8
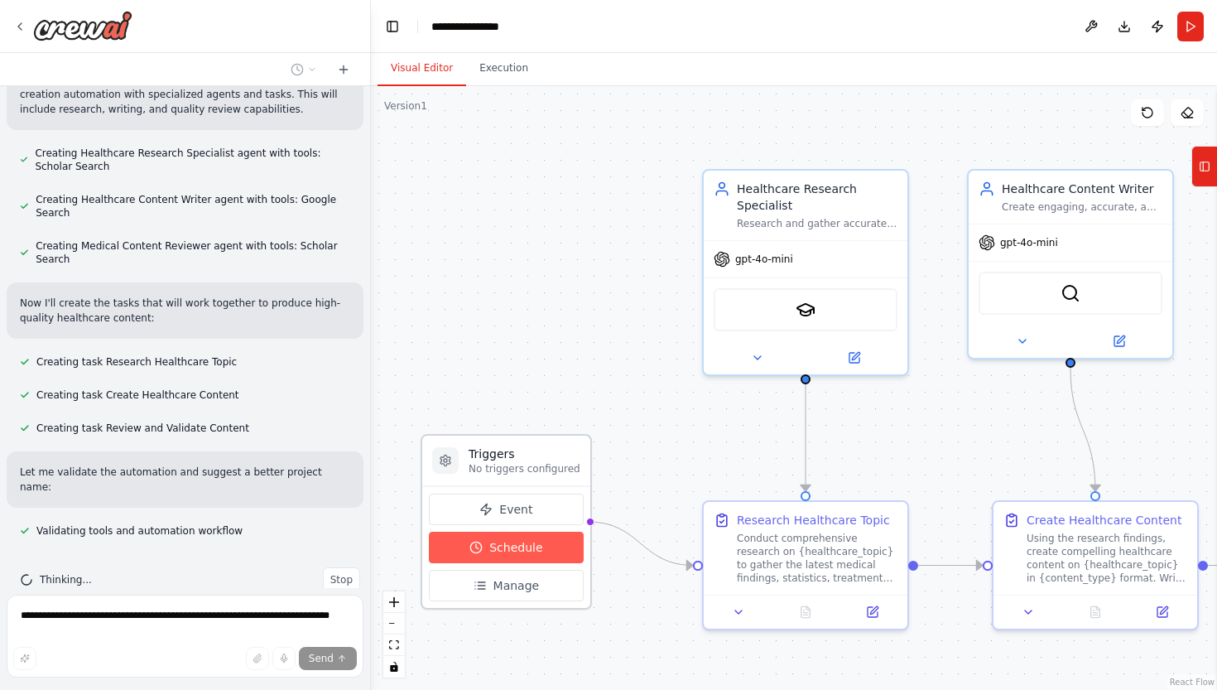
click at [508, 551] on span "Schedule" at bounding box center [515, 547] width 53 height 17
select select "******"
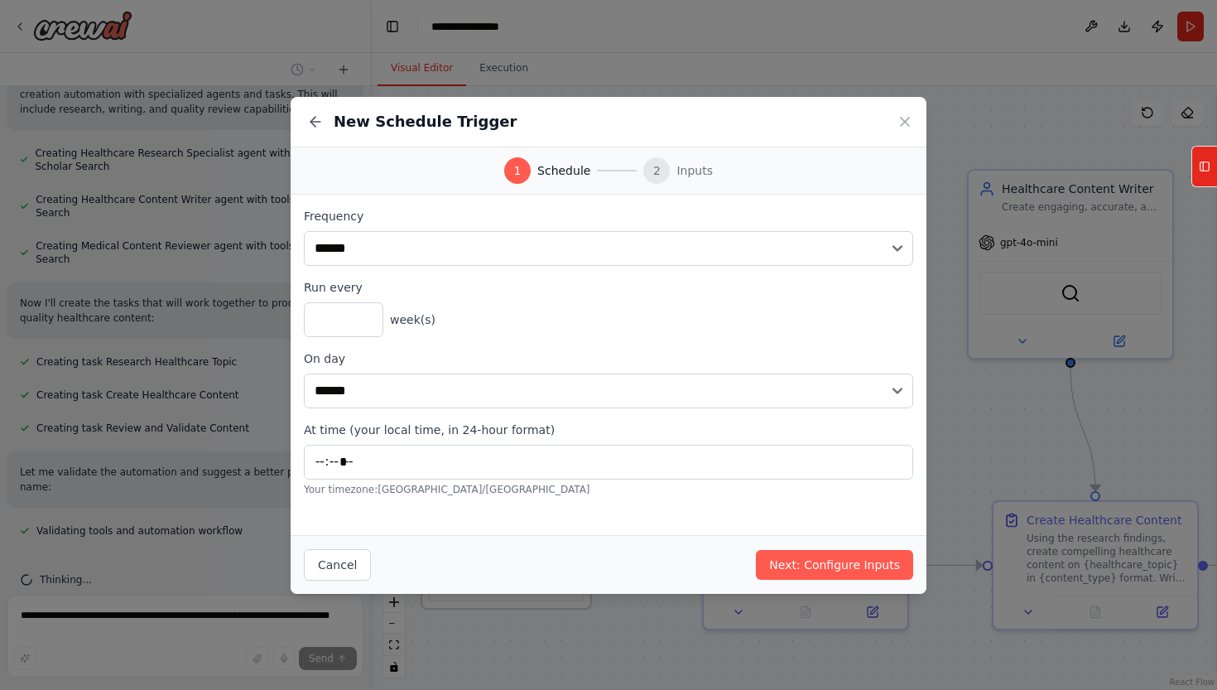
scroll to position [855, 0]
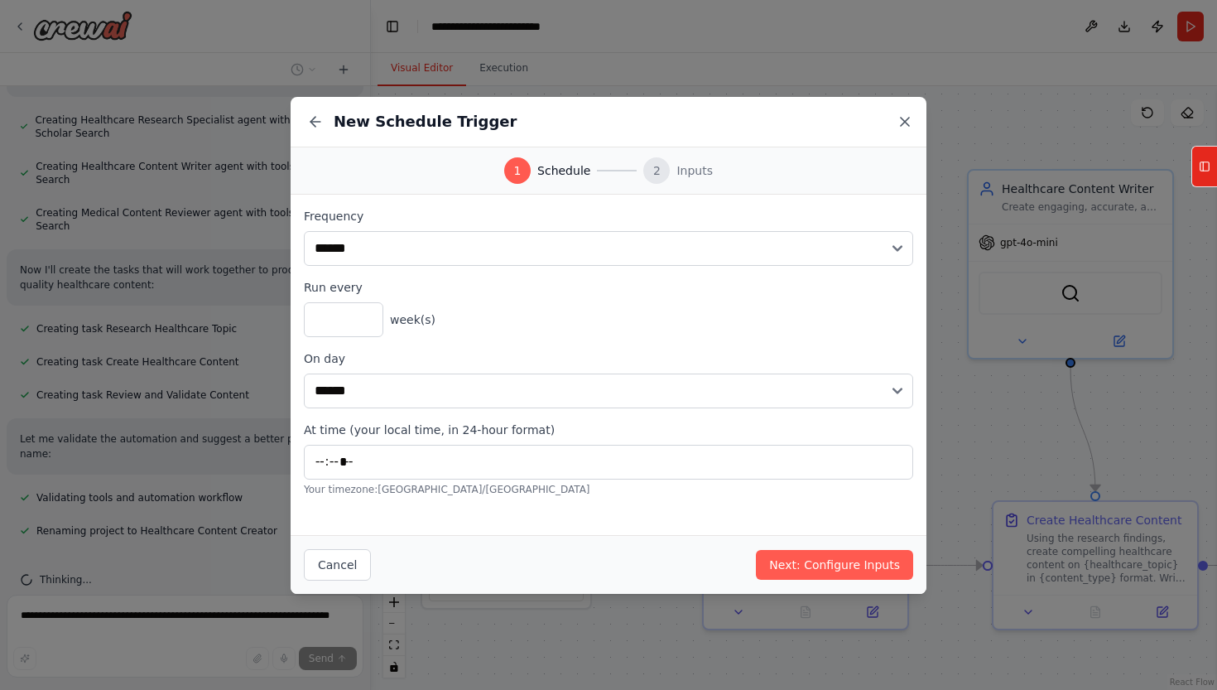
click at [909, 118] on icon at bounding box center [905, 121] width 17 height 17
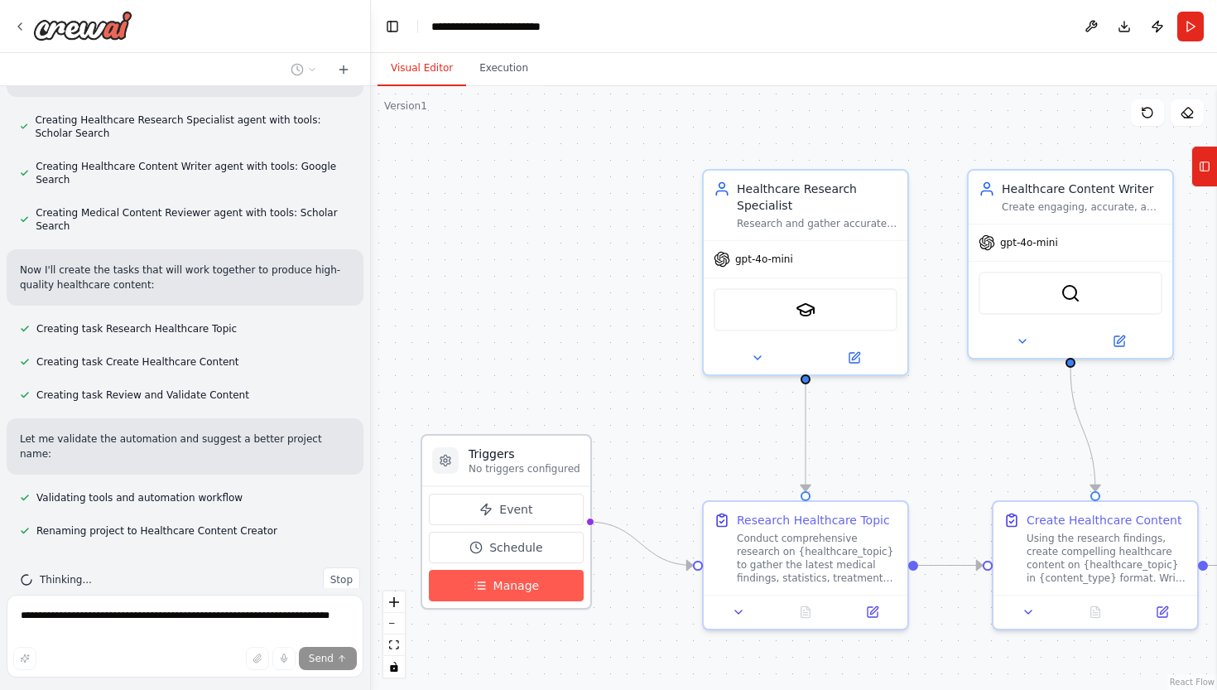
click at [518, 580] on span "Manage" at bounding box center [516, 585] width 46 height 17
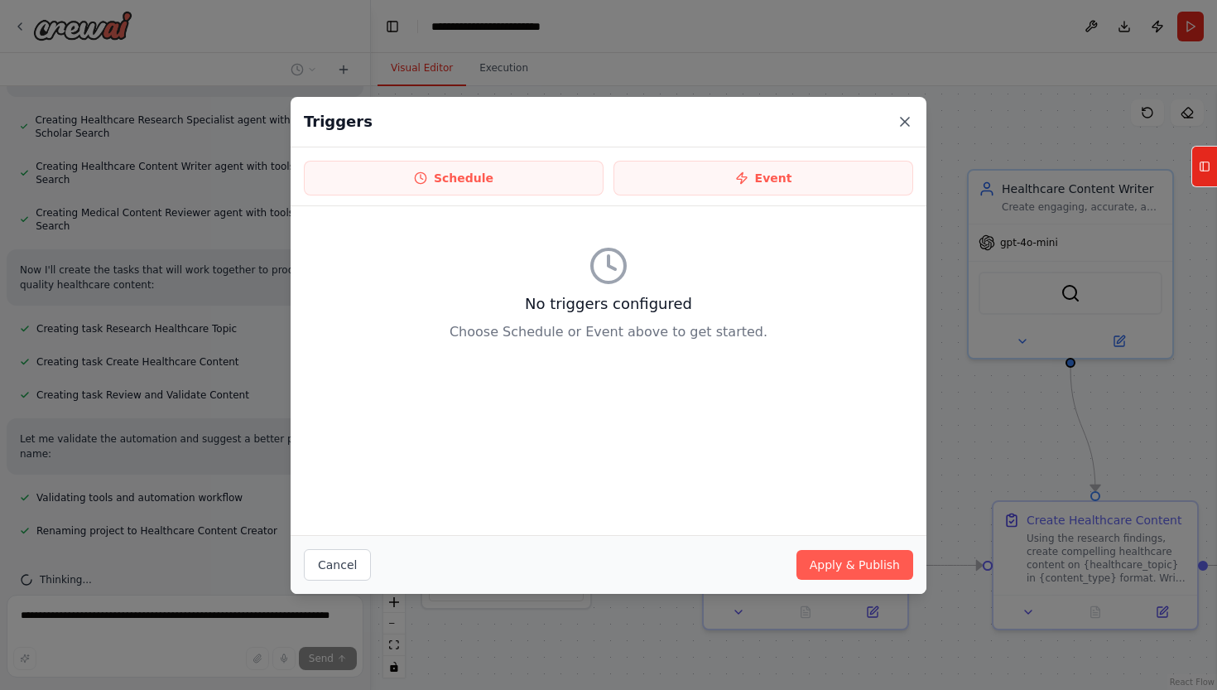
click at [902, 117] on icon at bounding box center [905, 121] width 17 height 17
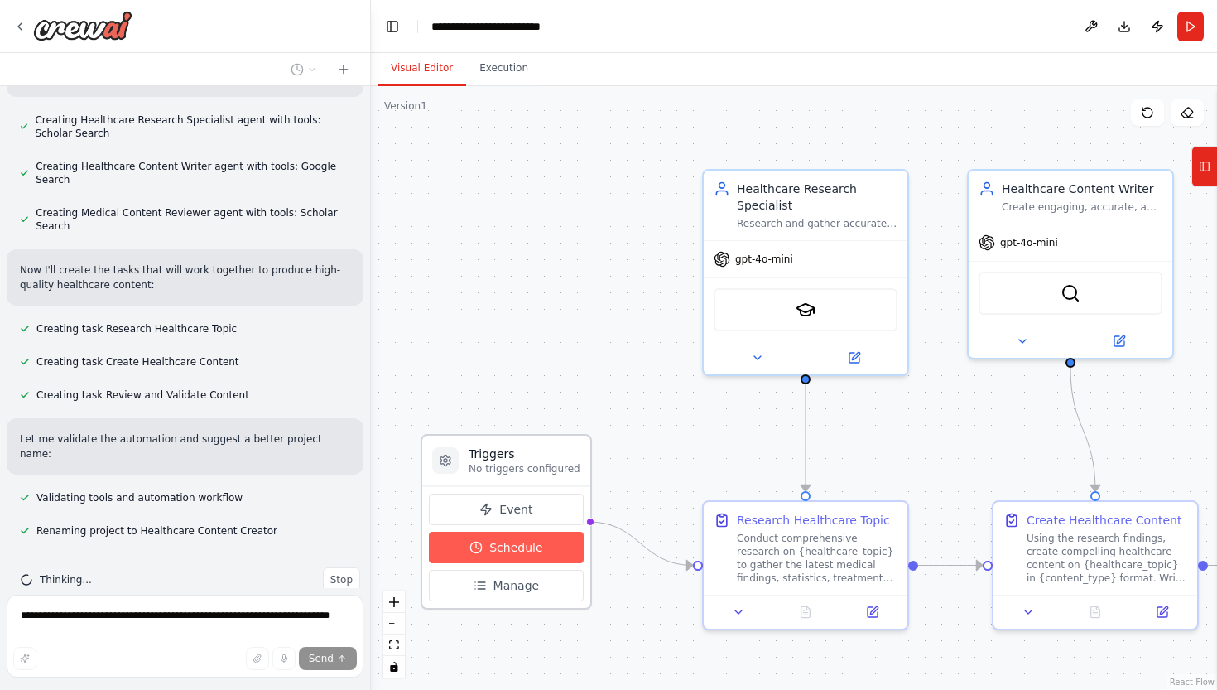
click at [512, 550] on span "Schedule" at bounding box center [515, 547] width 53 height 17
select select "******"
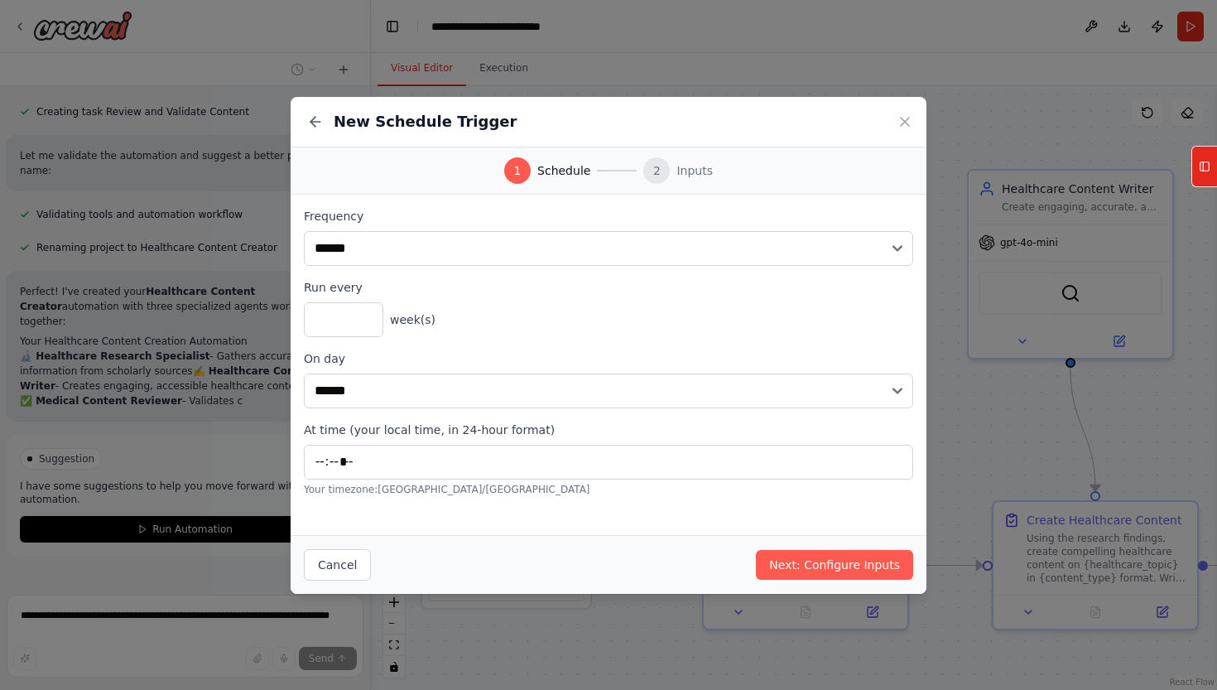
click at [433, 491] on p "Your timezone: Asia/Calcutta" at bounding box center [608, 489] width 609 height 13
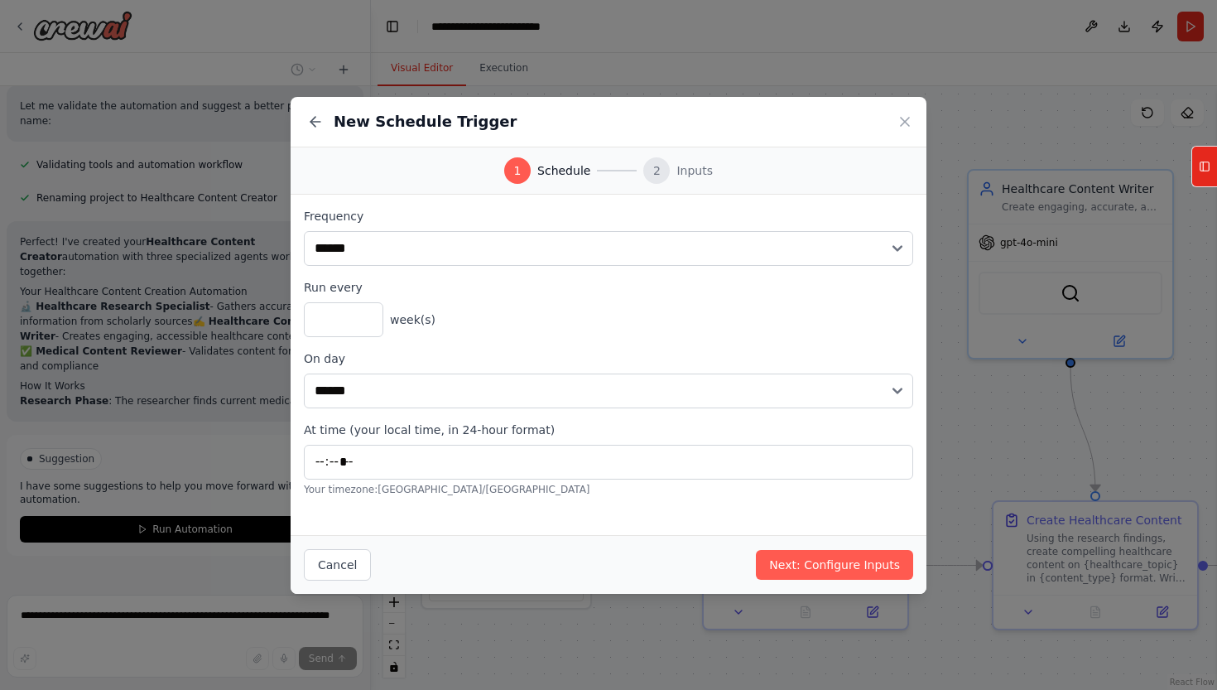
click at [441, 488] on p "Your timezone: Asia/Calcutta" at bounding box center [608, 489] width 609 height 13
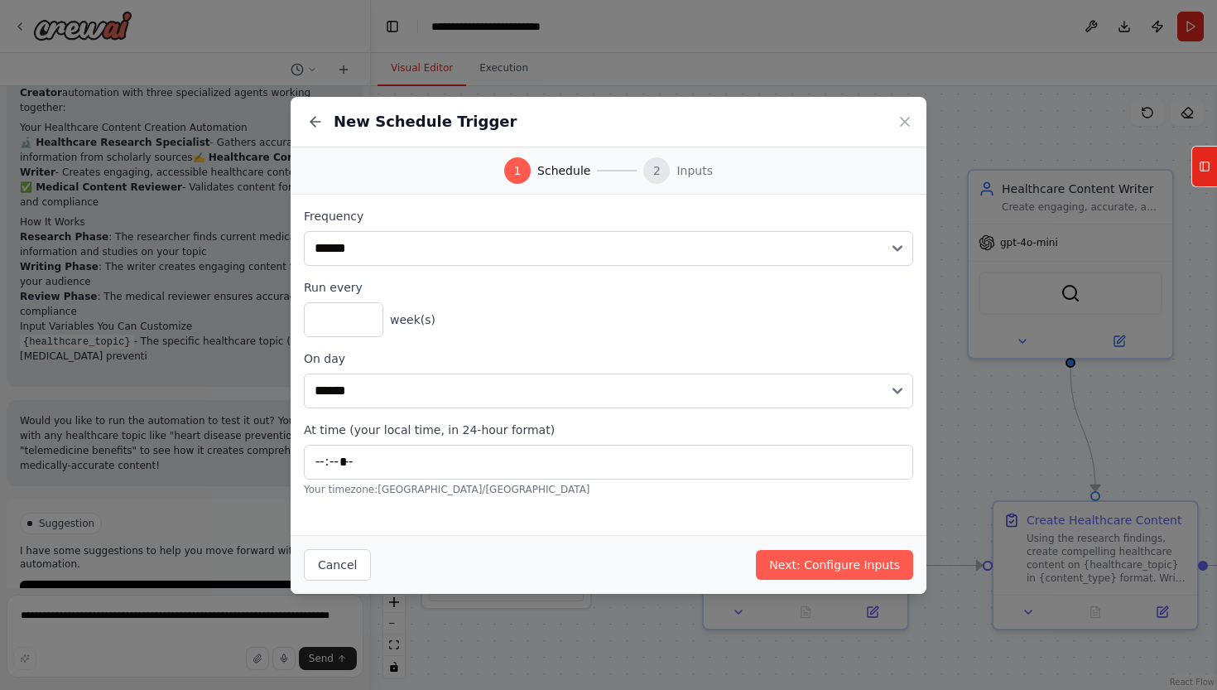
click at [387, 489] on p "Your timezone: Asia/Calcutta" at bounding box center [608, 489] width 609 height 13
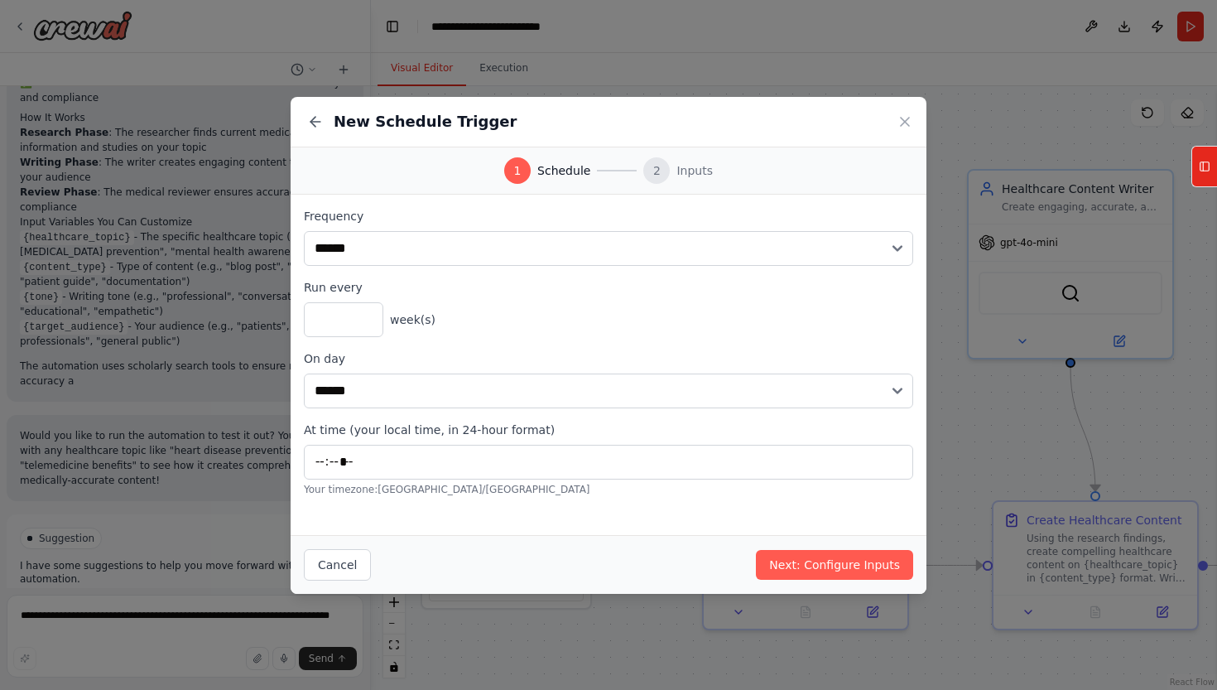
scroll to position [1471, 0]
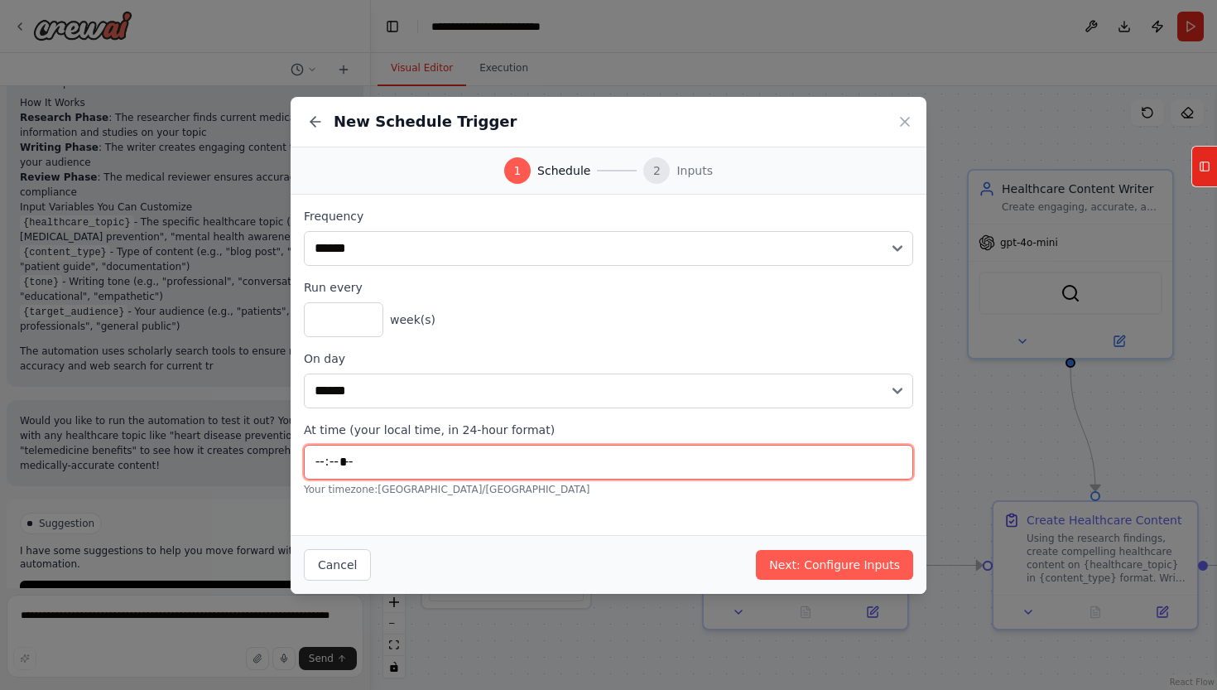
click at [456, 455] on input "*****" at bounding box center [608, 462] width 609 height 35
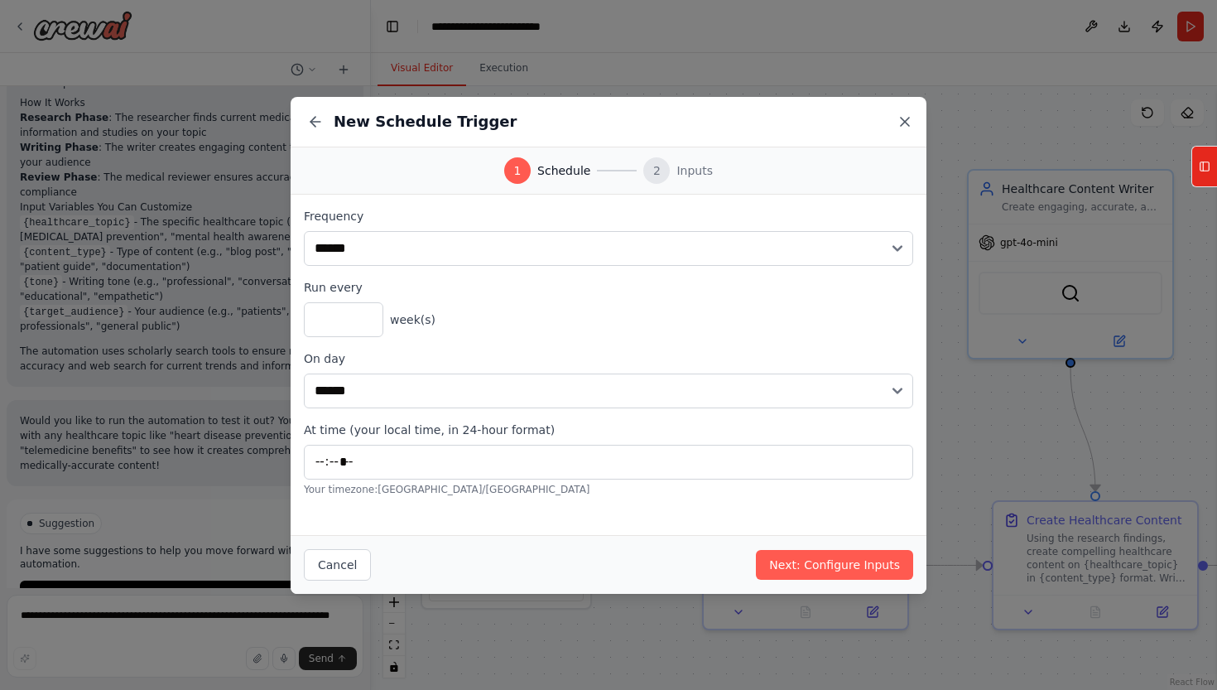
click at [902, 121] on icon at bounding box center [905, 121] width 17 height 17
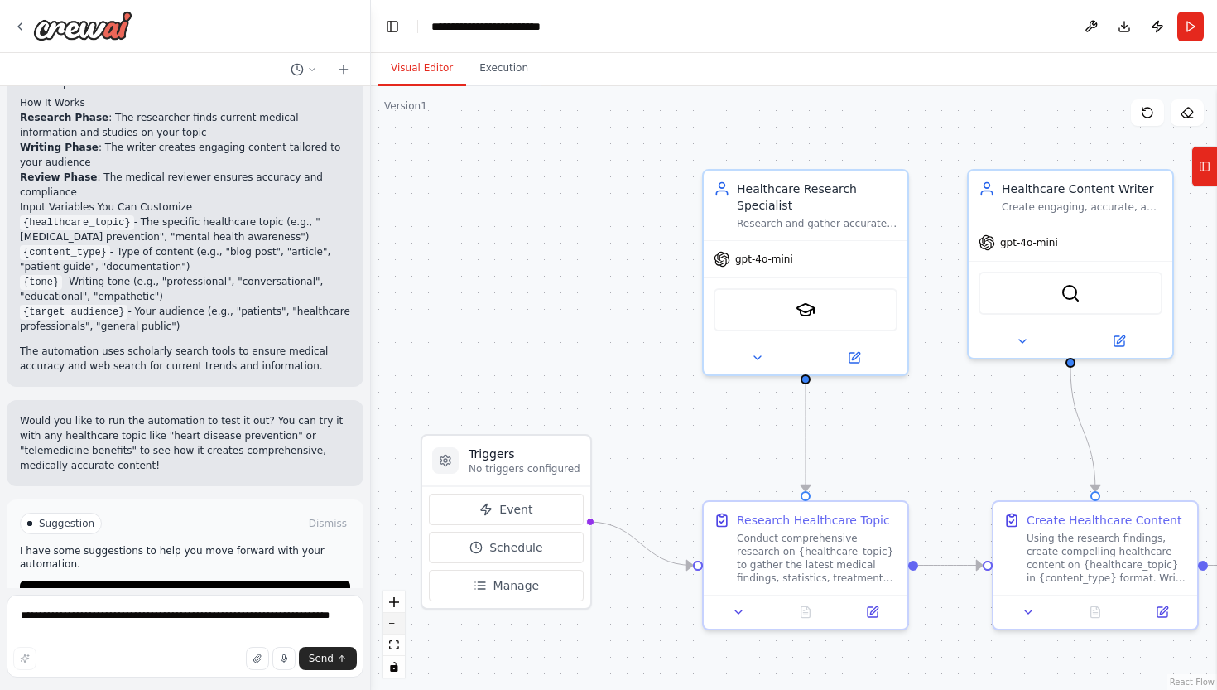
click at [393, 625] on button "zoom out" at bounding box center [394, 624] width 22 height 22
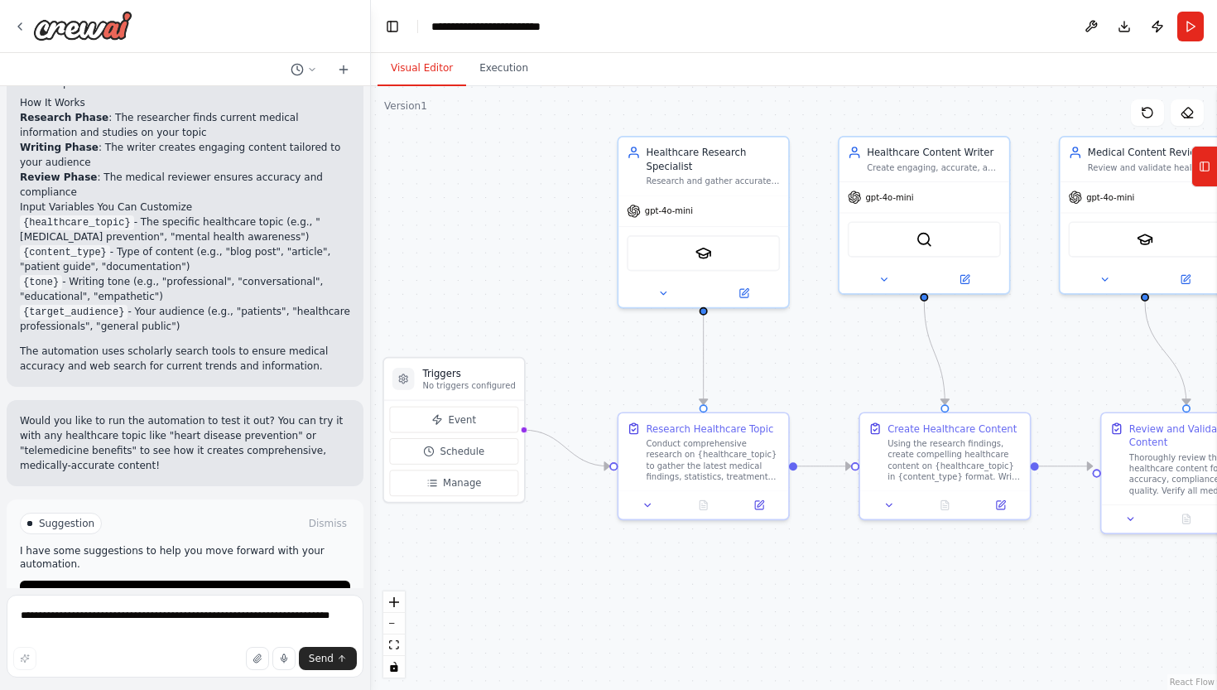
drag, startPoint x: 671, startPoint y: 405, endPoint x: 570, endPoint y: 335, distance: 121.9
click at [570, 335] on div ".deletable-edge-delete-btn { width: 20px; height: 20px; border: 0px solid #ffff…" at bounding box center [794, 387] width 846 height 603
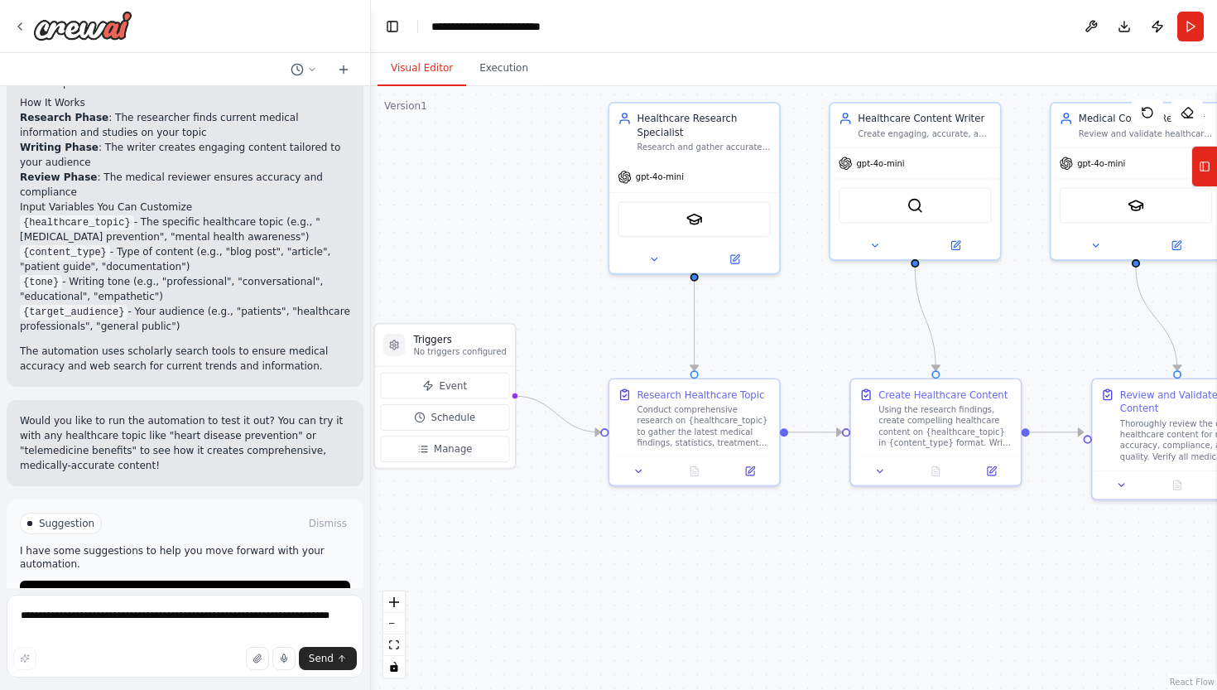
drag, startPoint x: 623, startPoint y: 344, endPoint x: 616, endPoint y: 306, distance: 38.0
click at [616, 306] on div ".deletable-edge-delete-btn { width: 20px; height: 20px; border: 0px solid #ffff…" at bounding box center [794, 387] width 846 height 603
click at [185, 587] on span "Run Automation" at bounding box center [192, 593] width 80 height 13
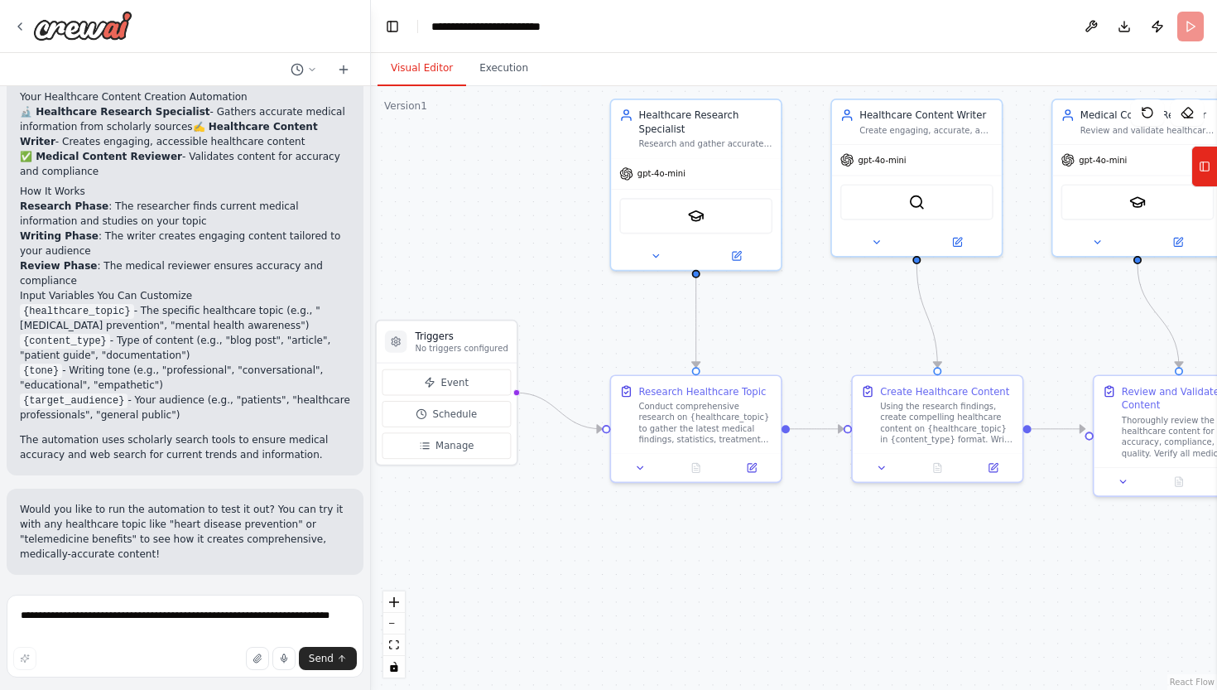
scroll to position [1337, 0]
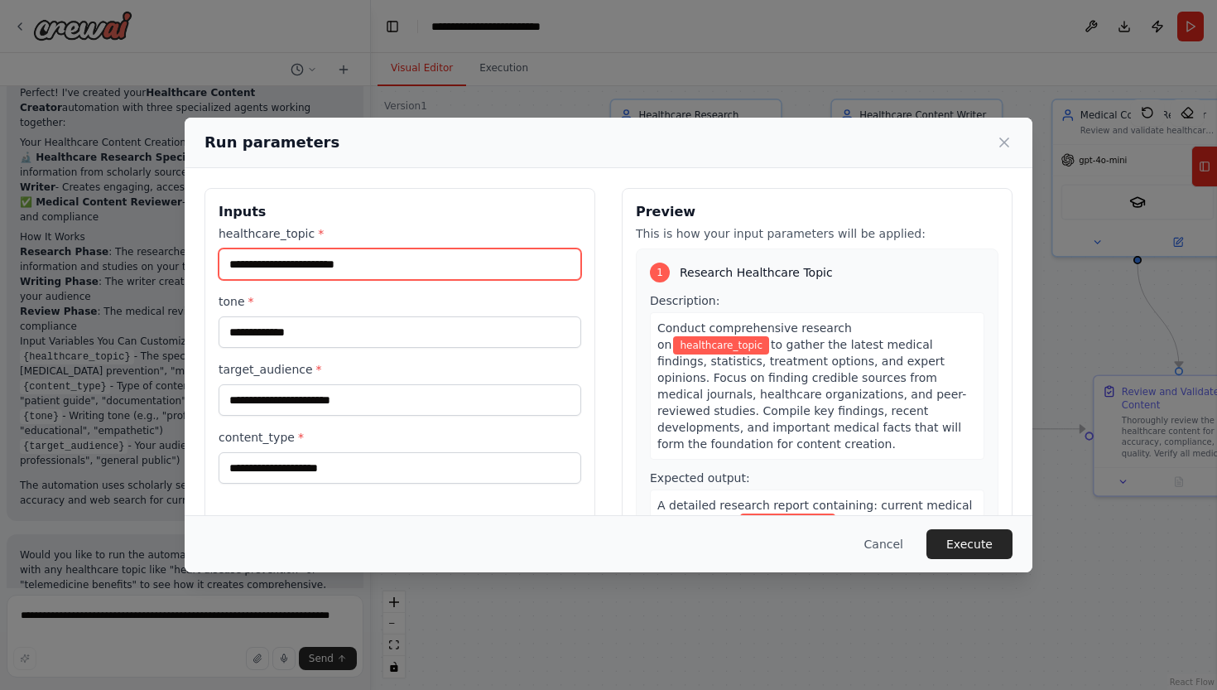
click at [271, 270] on input "healthcare_topic *" at bounding box center [400, 263] width 363 height 31
type input "**********"
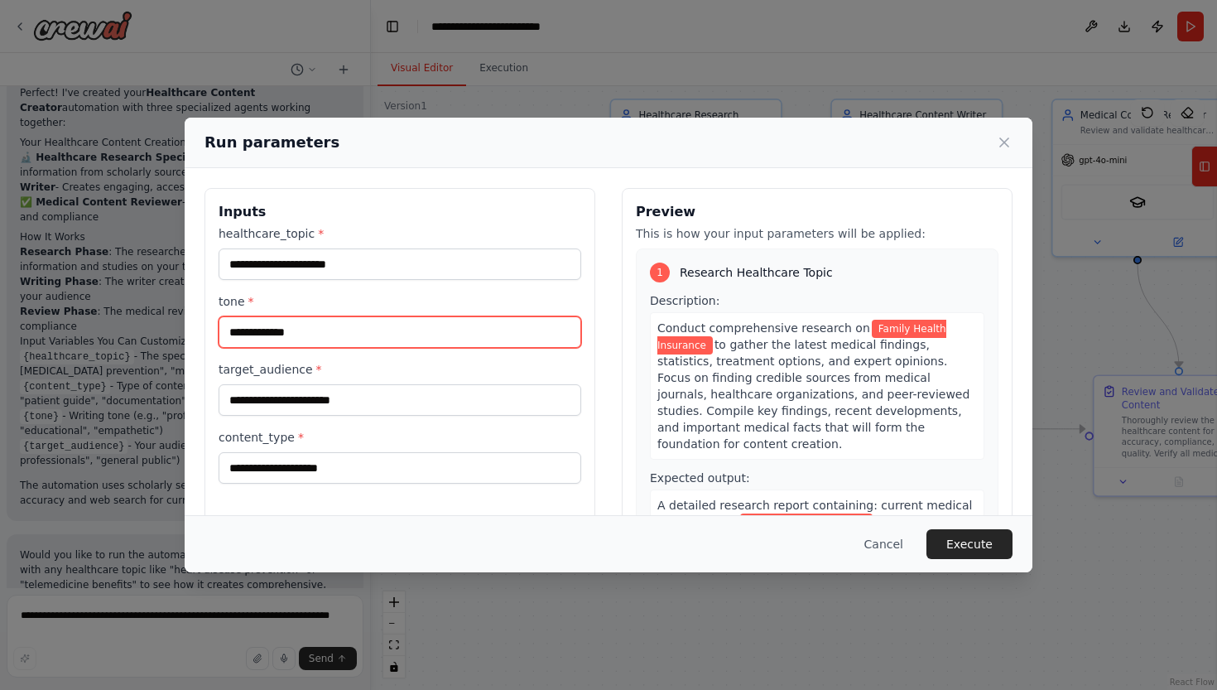
click at [327, 327] on input "tone *" at bounding box center [400, 331] width 363 height 31
type input "********"
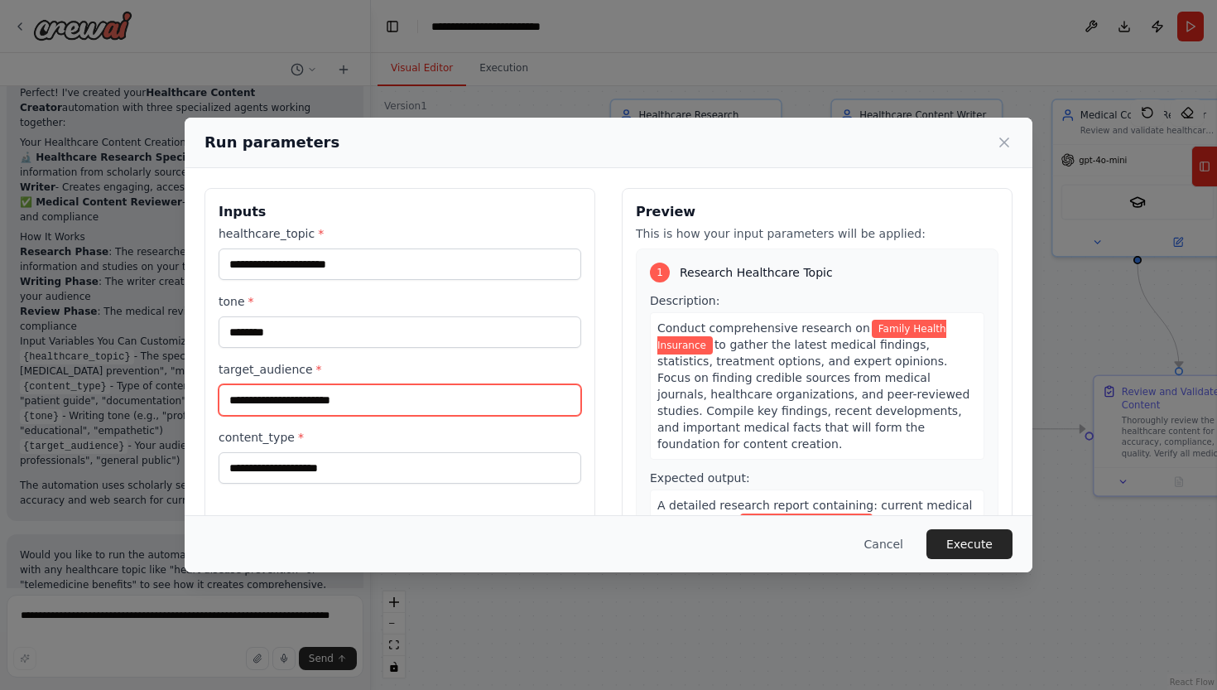
click at [357, 399] on input "target_audience *" at bounding box center [400, 399] width 363 height 31
drag, startPoint x: 250, startPoint y: 402, endPoint x: 277, endPoint y: 402, distance: 27.3
click at [277, 402] on input "*******" at bounding box center [400, 399] width 363 height 31
type input "**********"
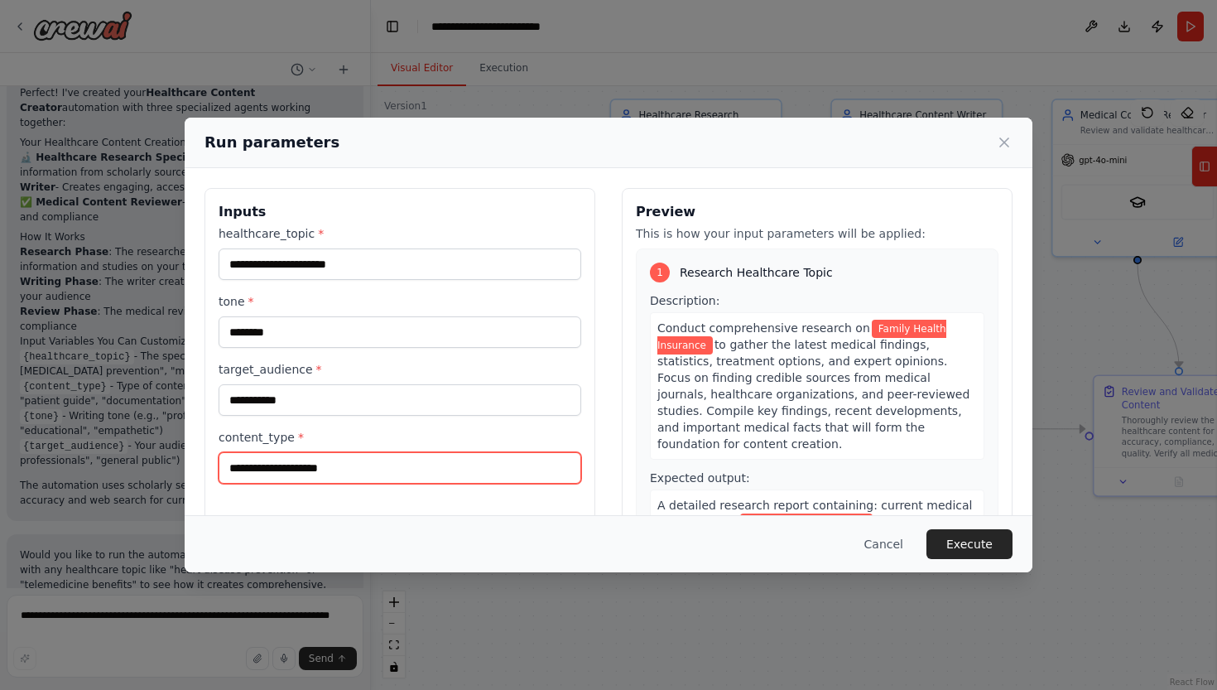
drag, startPoint x: 277, startPoint y: 402, endPoint x: 253, endPoint y: 468, distance: 69.7
click at [253, 468] on input "content_type *" at bounding box center [400, 467] width 363 height 31
click at [314, 464] on input "content_type *" at bounding box center [400, 467] width 363 height 31
drag, startPoint x: 474, startPoint y: 143, endPoint x: 589, endPoint y: 200, distance: 129.2
click at [589, 200] on div "**********" at bounding box center [609, 345] width 848 height 455
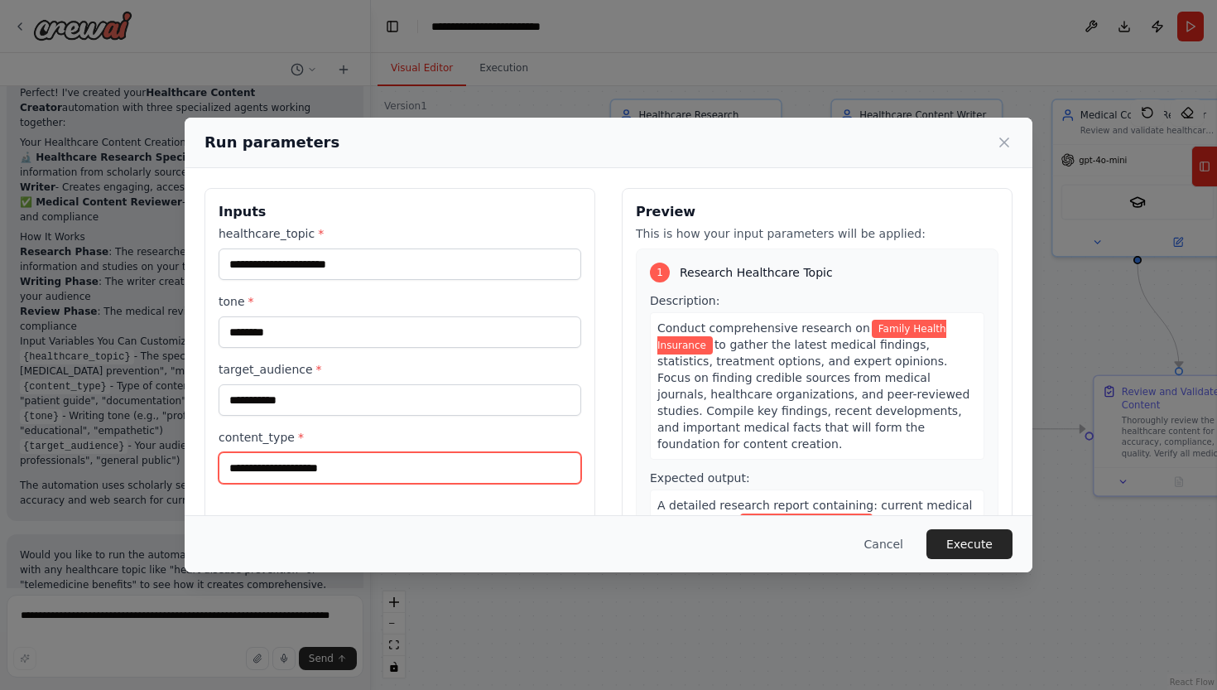
click at [270, 472] on input "content_type *" at bounding box center [400, 467] width 363 height 31
type input "**********"
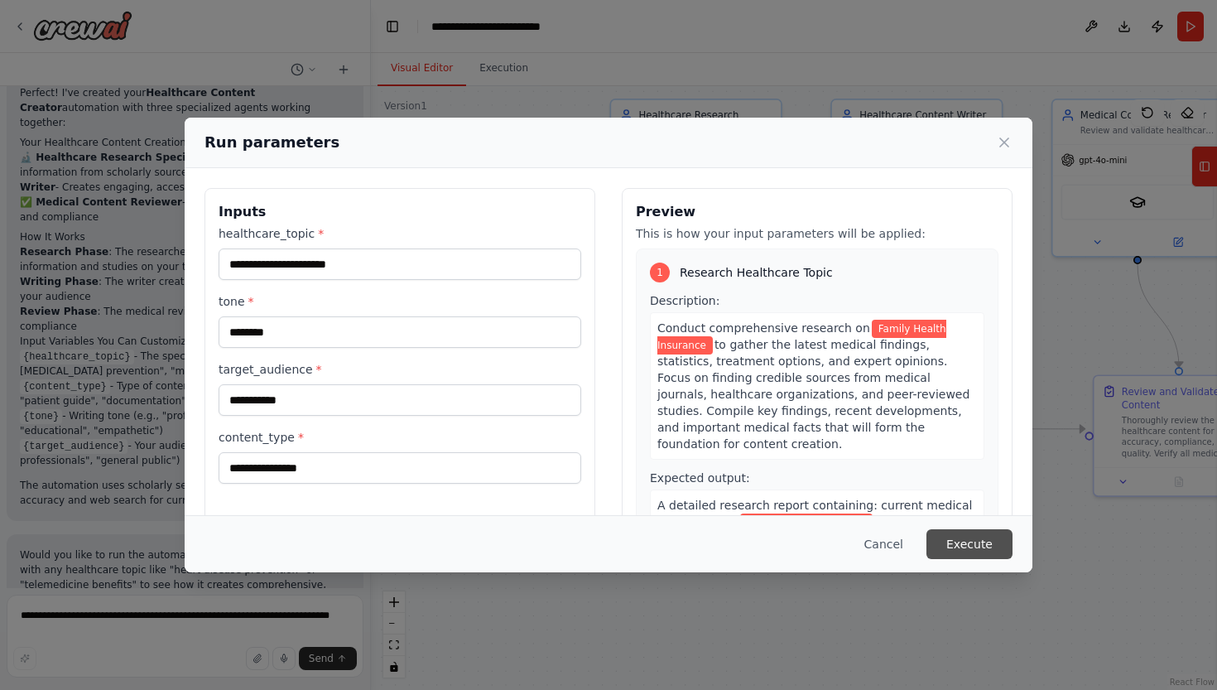
click at [982, 536] on button "Execute" at bounding box center [969, 544] width 86 height 30
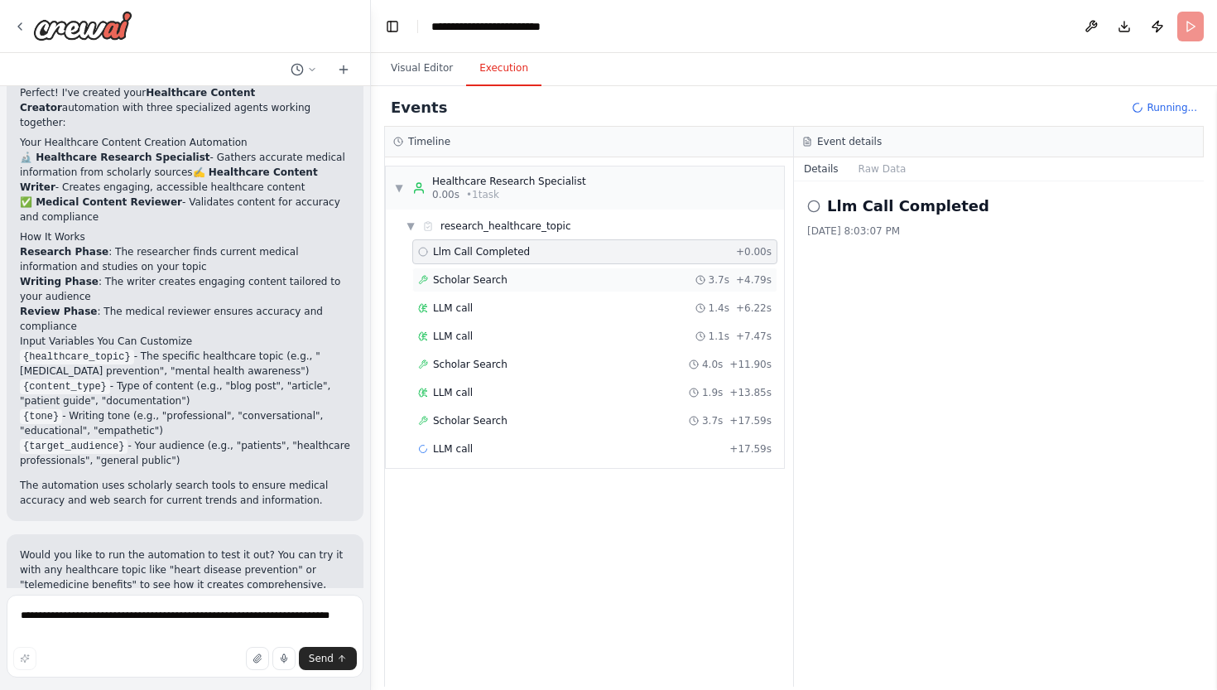
click at [481, 274] on span "Scholar Search" at bounding box center [470, 279] width 75 height 13
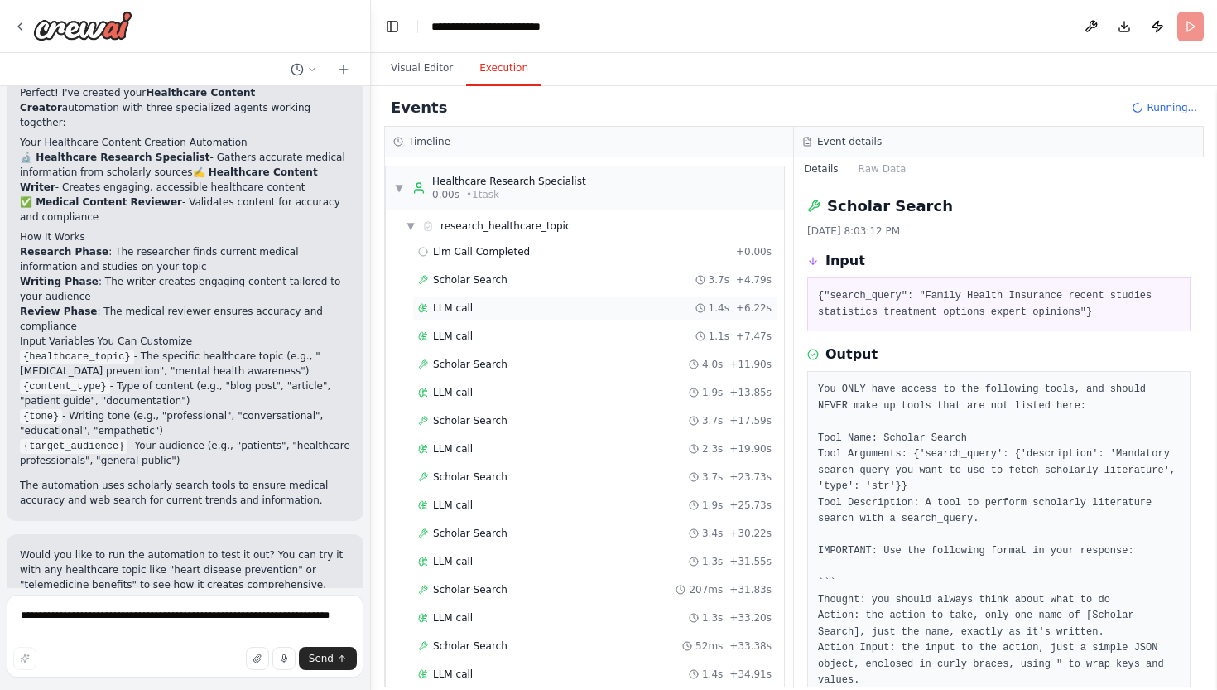
click at [474, 302] on div "LLM call 1.4s + 6.22s" at bounding box center [594, 307] width 353 height 13
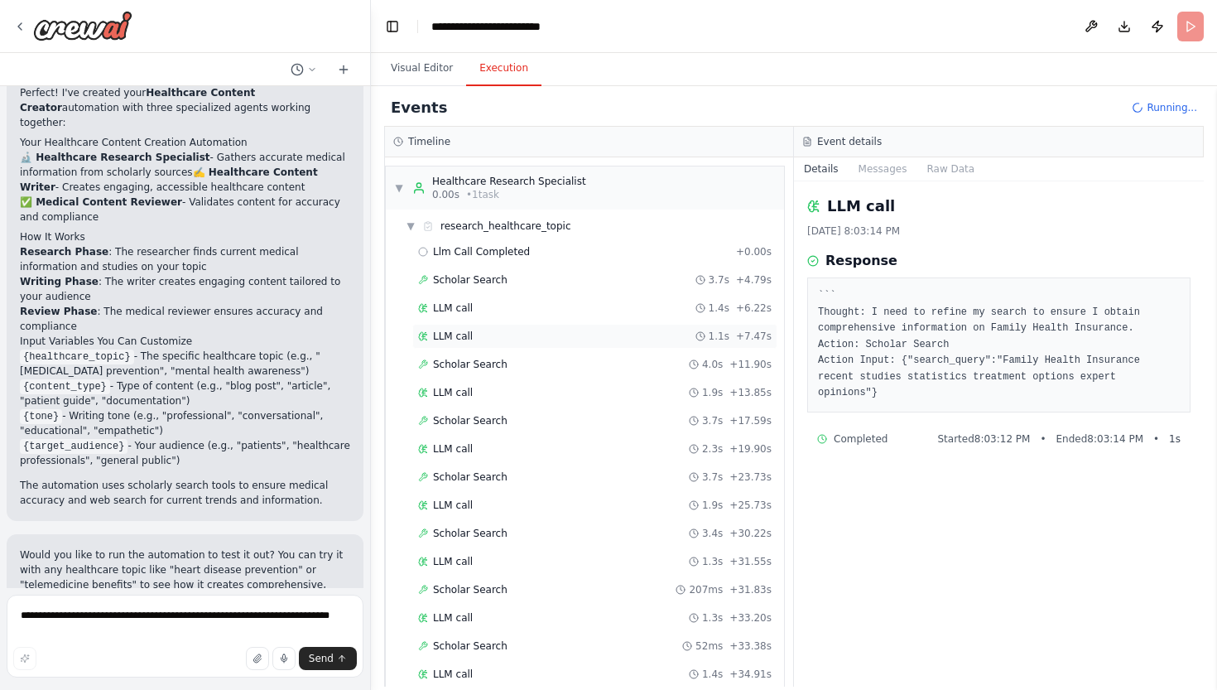
click at [454, 329] on span "LLM call" at bounding box center [453, 335] width 40 height 13
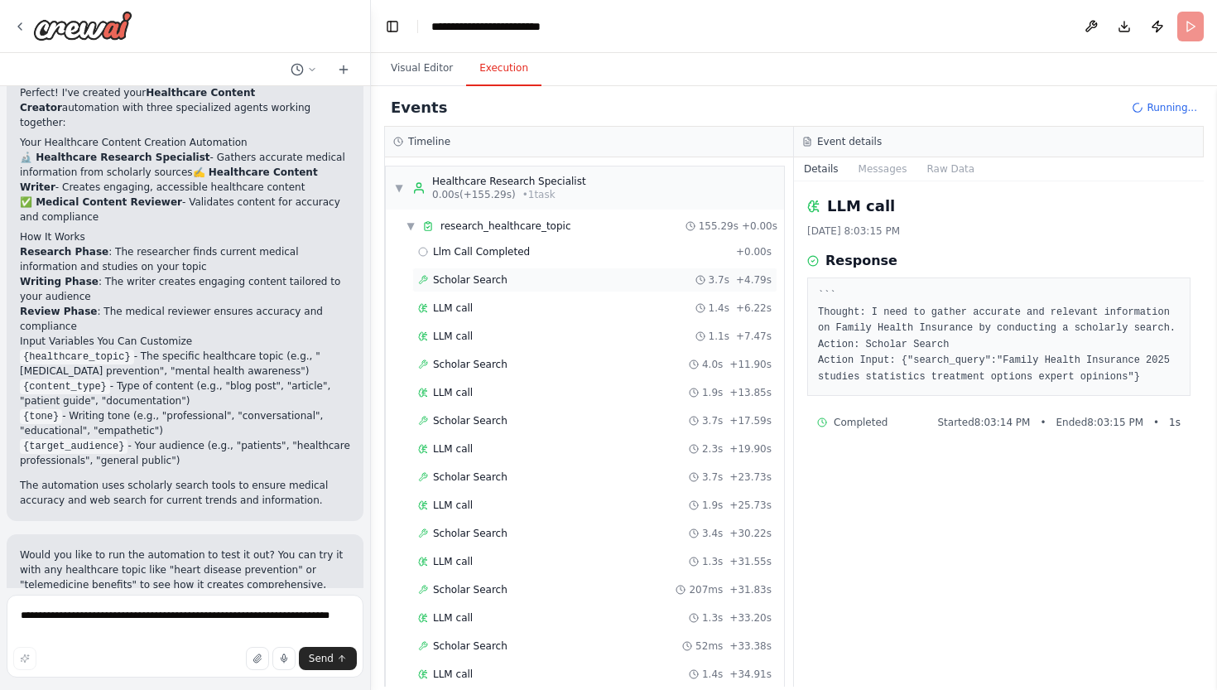
click at [469, 274] on span "Scholar Search" at bounding box center [470, 279] width 75 height 13
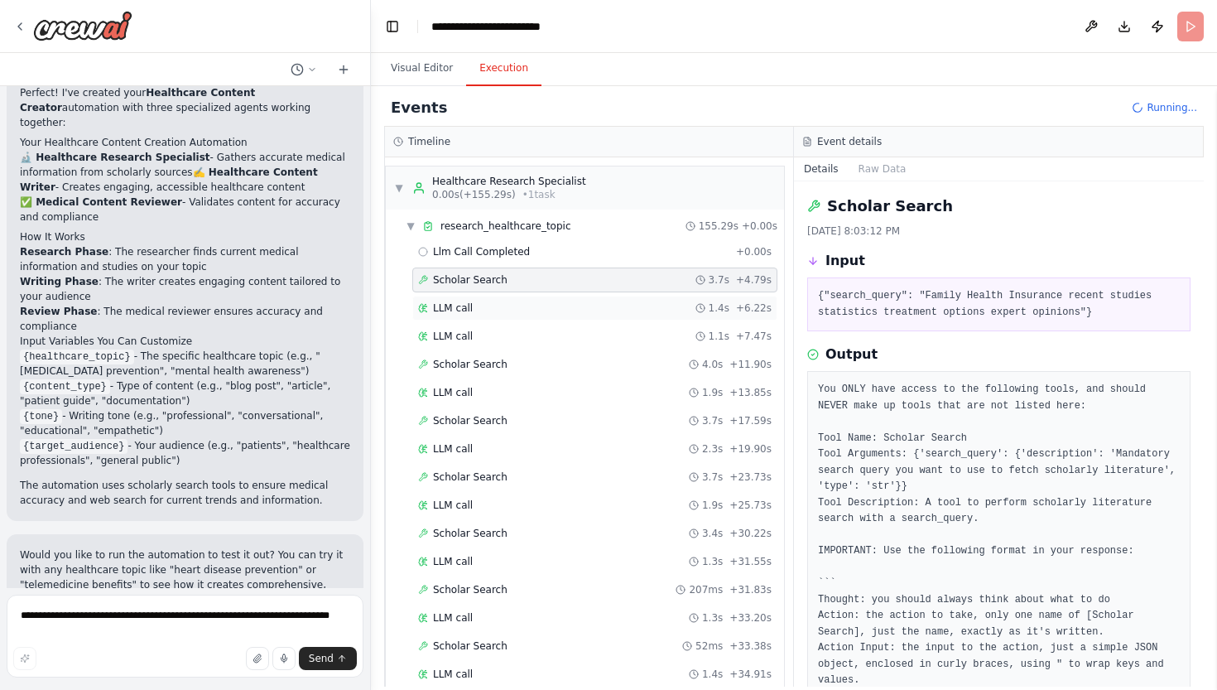
click at [454, 305] on span "LLM call" at bounding box center [453, 307] width 40 height 13
